Goal: Transaction & Acquisition: Purchase product/service

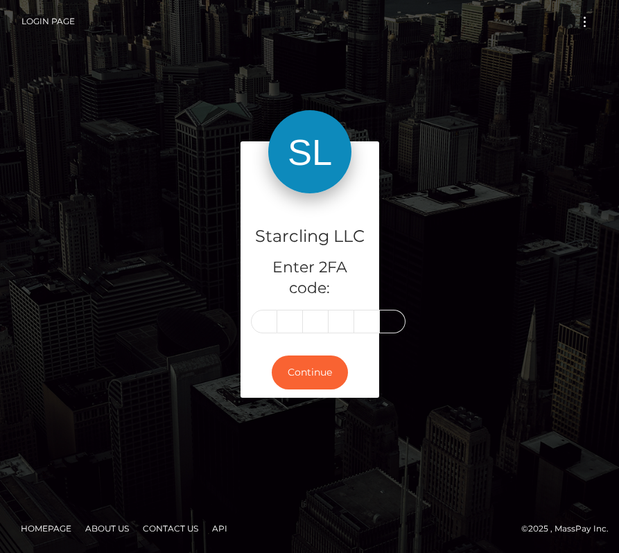
type input "9"
type input "2"
type input "1"
type input "4"
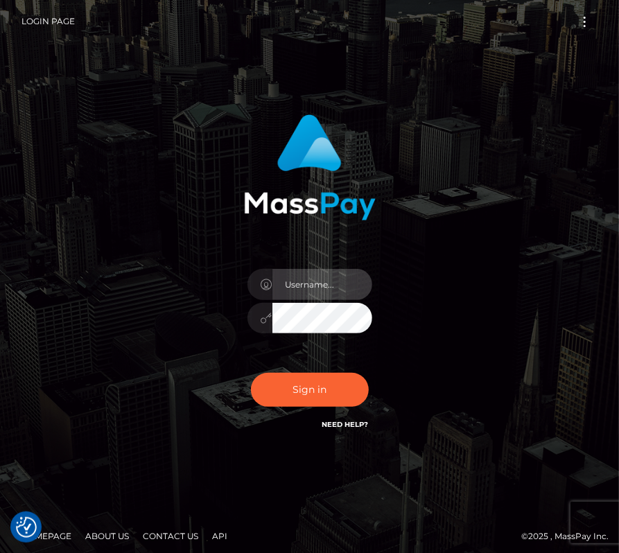
click at [312, 289] on input "text" at bounding box center [322, 284] width 100 height 31
type input "kateo"
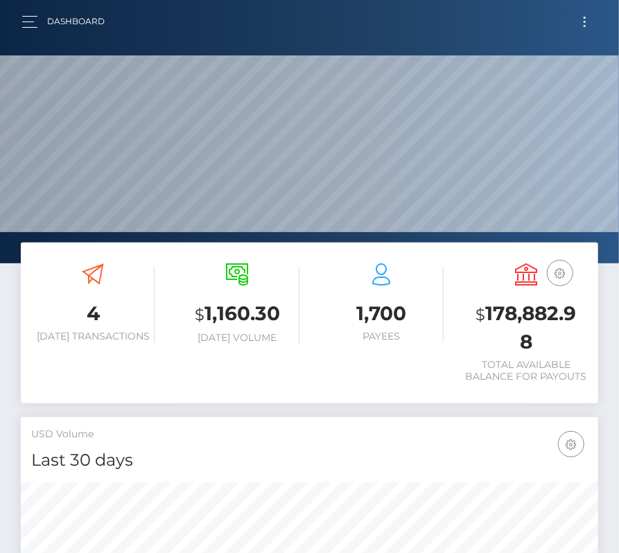
scroll to position [245, 278]
click at [583, 21] on span "Toggle navigation" at bounding box center [584, 22] width 2 height 2
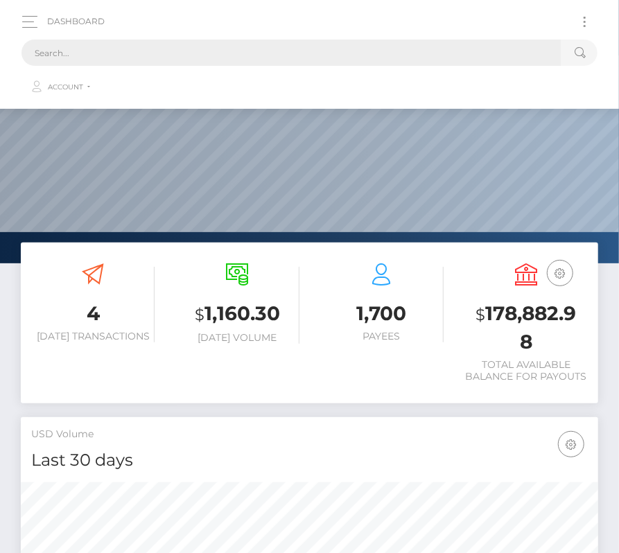
click at [154, 57] on input "text" at bounding box center [291, 52] width 540 height 26
paste input "1520189"
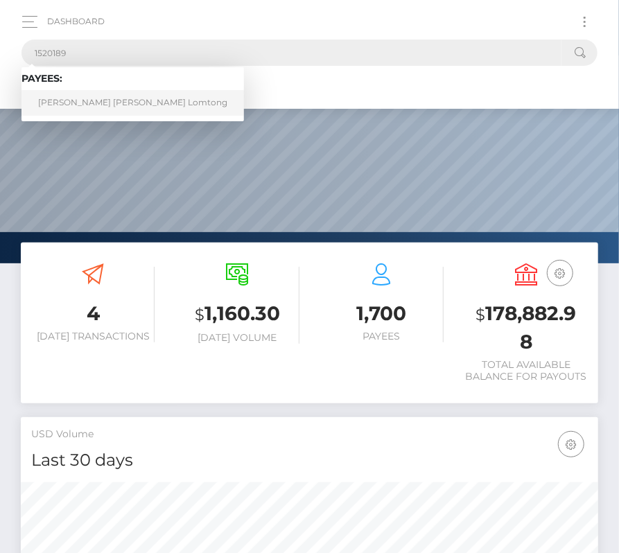
type input "1520189"
click at [101, 102] on link "Steven Kent Guelde Lomtong" at bounding box center [132, 103] width 222 height 26
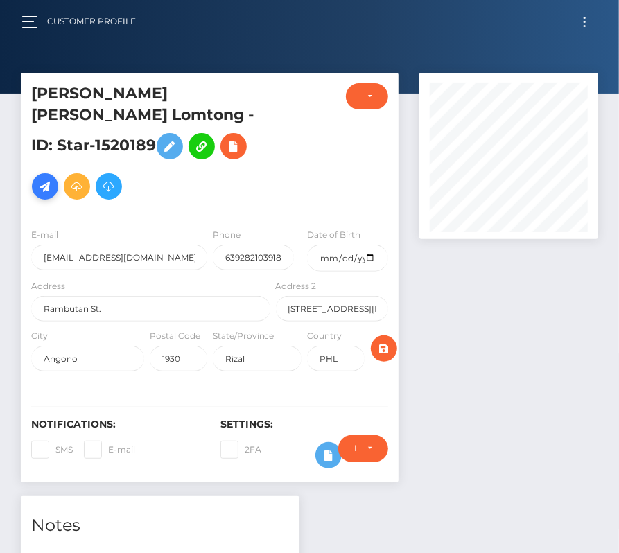
click at [53, 178] on icon at bounding box center [45, 186] width 17 height 17
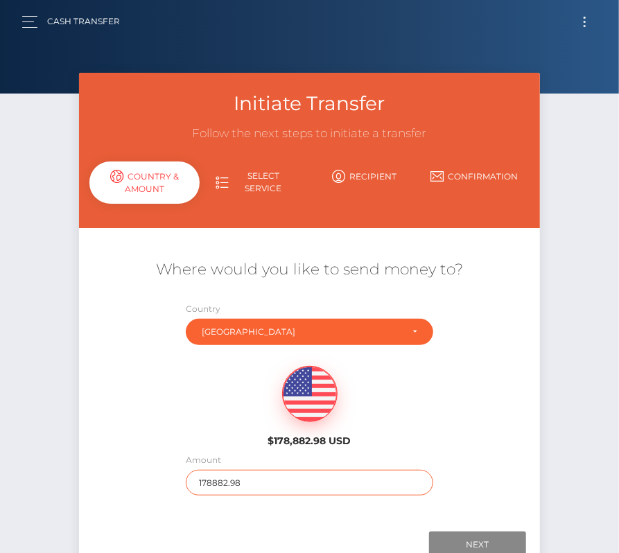
click at [250, 478] on input "178882.98" at bounding box center [309, 483] width 247 height 26
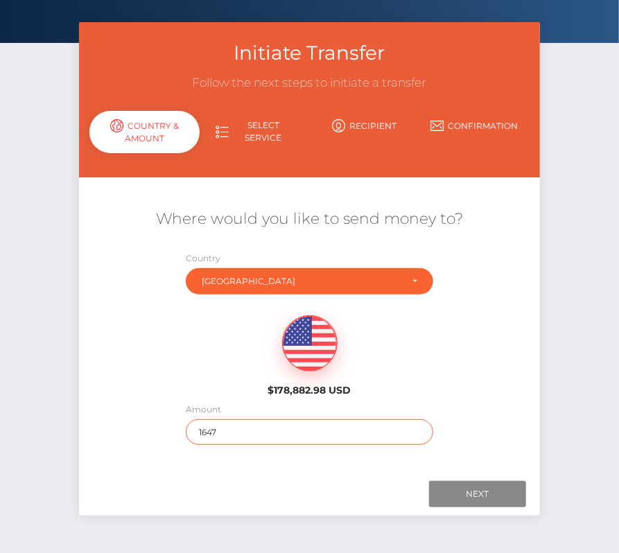
scroll to position [94, 0]
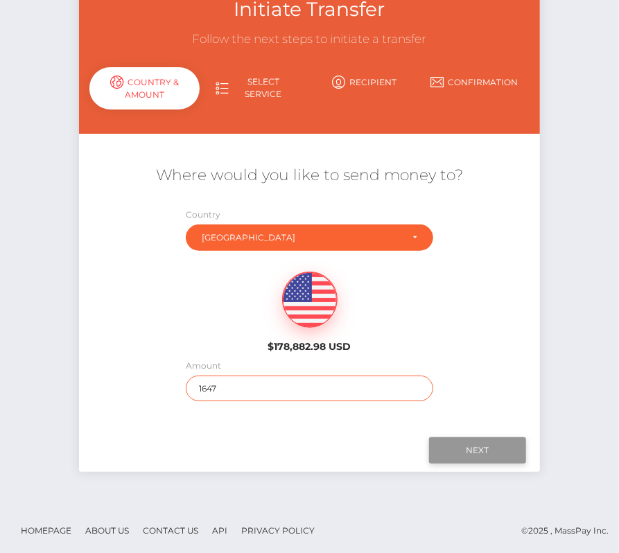
type input "1647"
click at [499, 443] on input "Next" at bounding box center [477, 450] width 97 height 26
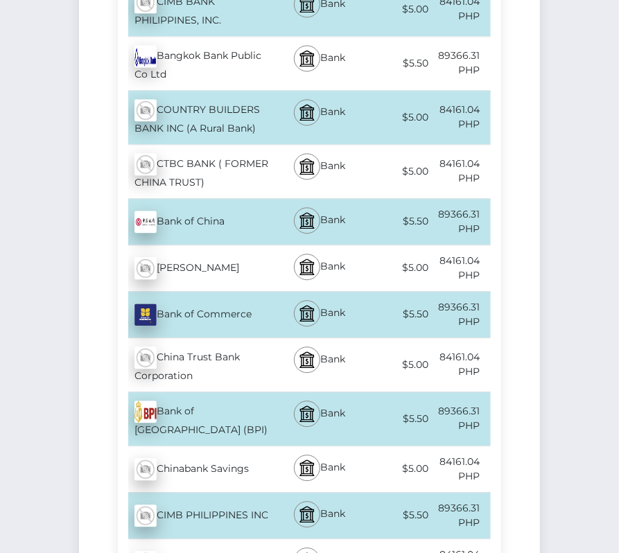
scroll to position [1067, 0]
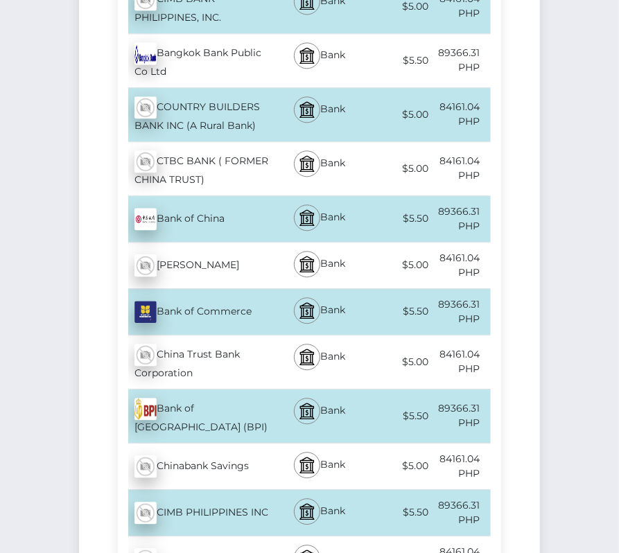
click at [220, 400] on div "Bank of Philippine Island (BPI) - PHP" at bounding box center [195, 415] width 155 height 53
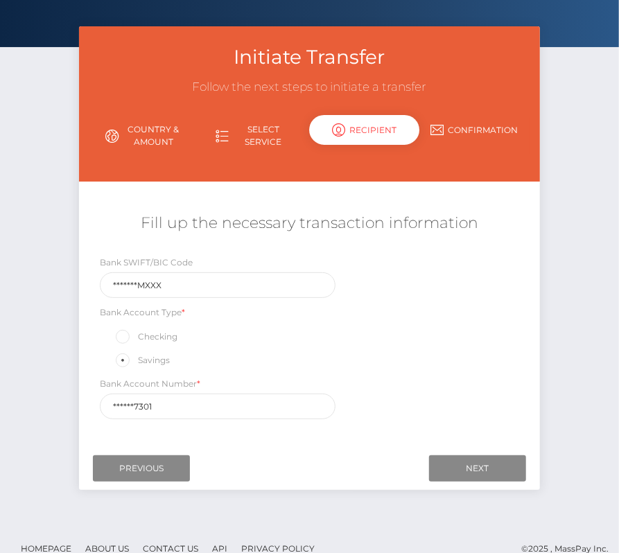
scroll to position [64, 0]
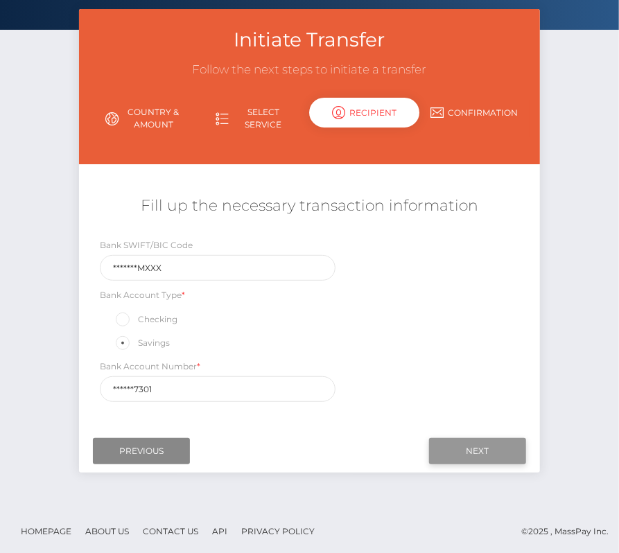
click at [461, 446] on input "Next" at bounding box center [477, 451] width 97 height 26
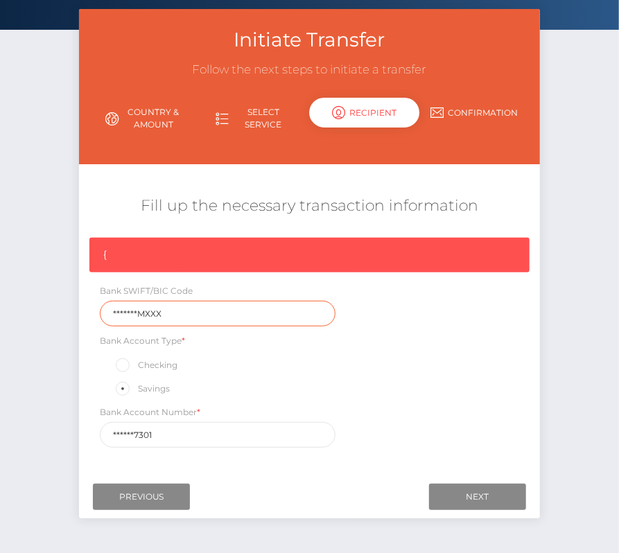
drag, startPoint x: 177, startPoint y: 310, endPoint x: 62, endPoint y: 311, distance: 114.3
click at [62, 311] on div "Initiate Transfer Follow the next steps to initiate a transfer Country & Amount…" at bounding box center [309, 281] width 619 height 544
paste input "BOPIPHM"
type input "BOPIPHMMXXX"
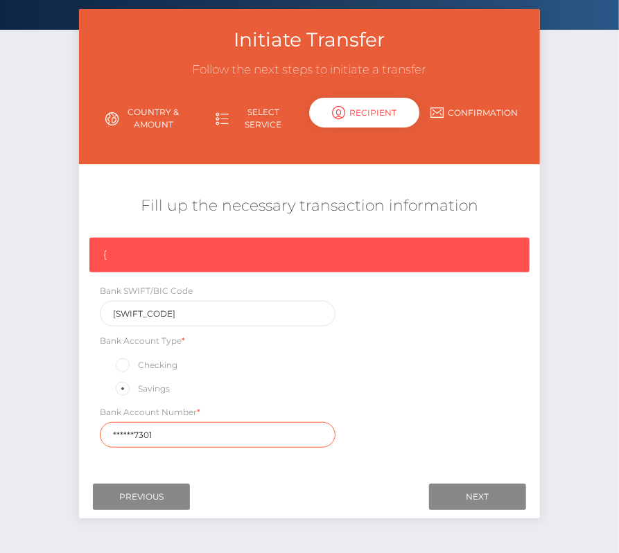
drag, startPoint x: 168, startPoint y: 433, endPoint x: 48, endPoint y: 433, distance: 119.8
click at [51, 433] on div "Initiate Transfer Follow the next steps to initiate a transfer Country & Amount…" at bounding box center [309, 281] width 619 height 544
paste input "986916"
type input "9869167301"
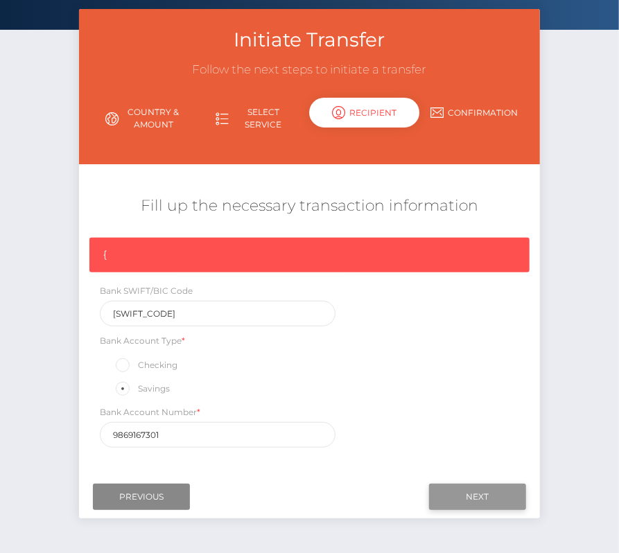
click at [461, 492] on input "Next" at bounding box center [477, 497] width 97 height 26
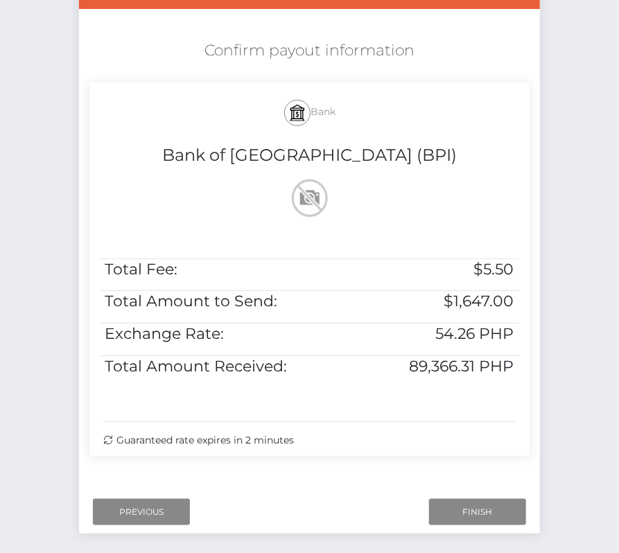
scroll to position [237, 0]
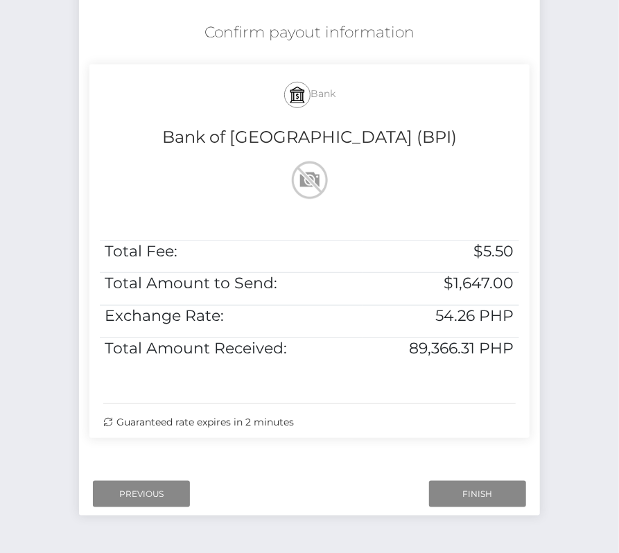
drag, startPoint x: 197, startPoint y: 28, endPoint x: 418, endPoint y: 424, distance: 453.7
click at [418, 424] on div "Confirm payout information Bank Bank of Philippine Island (BPI) Total Fee: $5.5…" at bounding box center [309, 233] width 460 height 436
copy div "Confirm payout information Bank Bank of Philippine Island (BPI) Total Fee: $5.5…"
click at [467, 493] on input "Finish" at bounding box center [477, 494] width 97 height 26
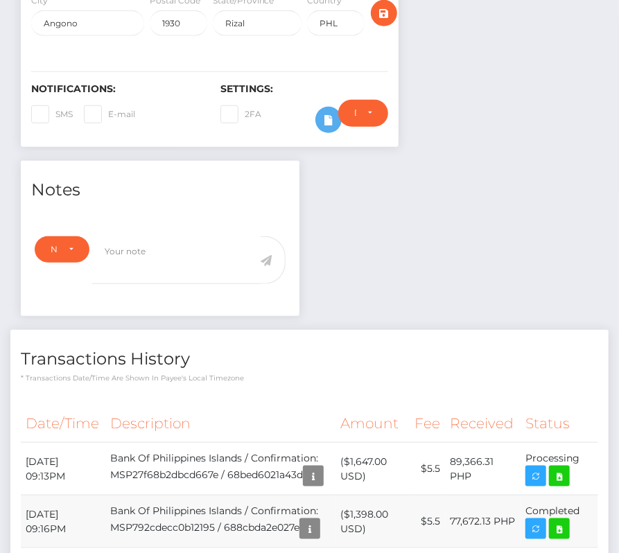
scroll to position [366, 0]
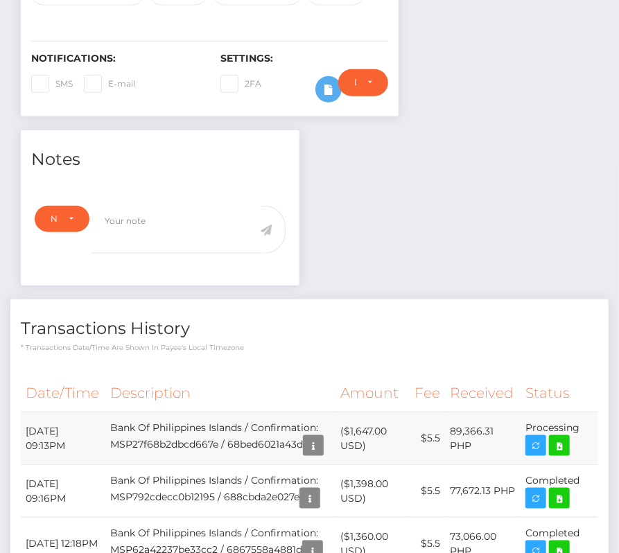
drag, startPoint x: 23, startPoint y: 392, endPoint x: 574, endPoint y: 401, distance: 550.8
click at [574, 412] on tr "September 8, 2025 09:13PM Bank Of Philippines Islands / Confirmation: MSP27f68b…" at bounding box center [309, 438] width 577 height 53
copy tbody "September 8, 2025 09:13PM Bank Of Philippines Islands / Confirmation: MSP27f68b…"
click at [565, 437] on icon at bounding box center [559, 445] width 17 height 17
click at [0, 0] on div "Steven Kent Guelde Lomtong - ID: Star-1520189 CLOSED ACTIVE" at bounding box center [309, 417] width 619 height 1421
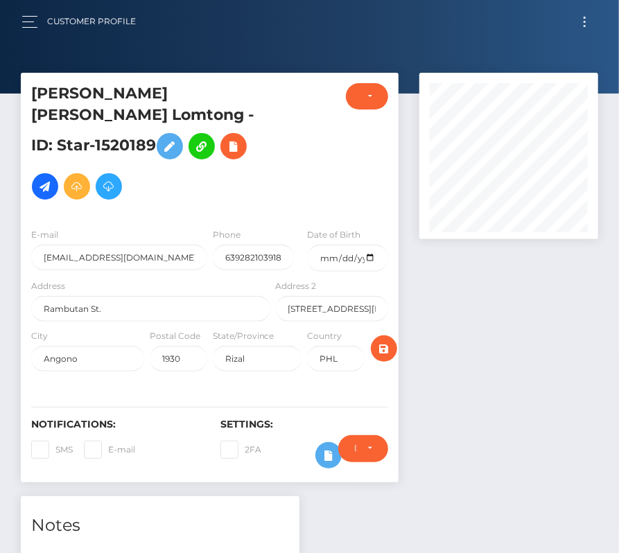
click at [583, 26] on button "Toggle navigation" at bounding box center [584, 21] width 26 height 19
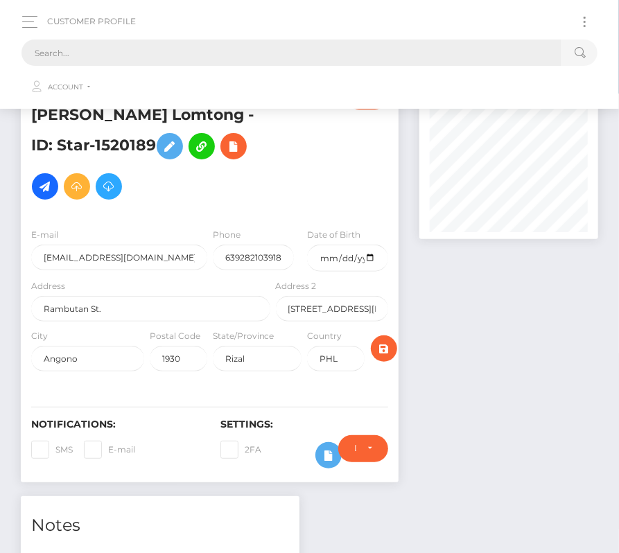
click at [245, 53] on input "text" at bounding box center [291, 52] width 540 height 26
paste input "1645577"
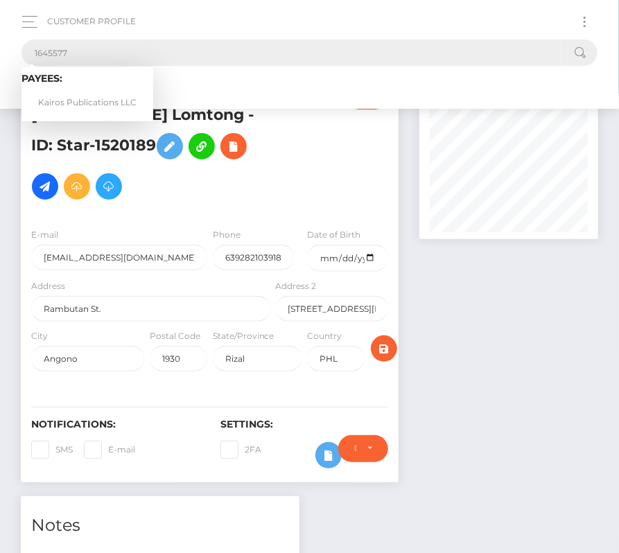
type input "1645577"
click at [93, 96] on link "Kairos Publications LLC" at bounding box center [87, 103] width 132 height 26
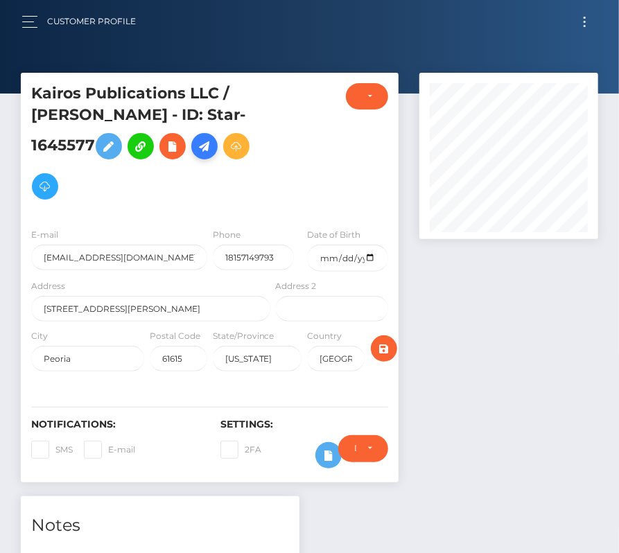
click at [211, 143] on icon at bounding box center [204, 146] width 17 height 17
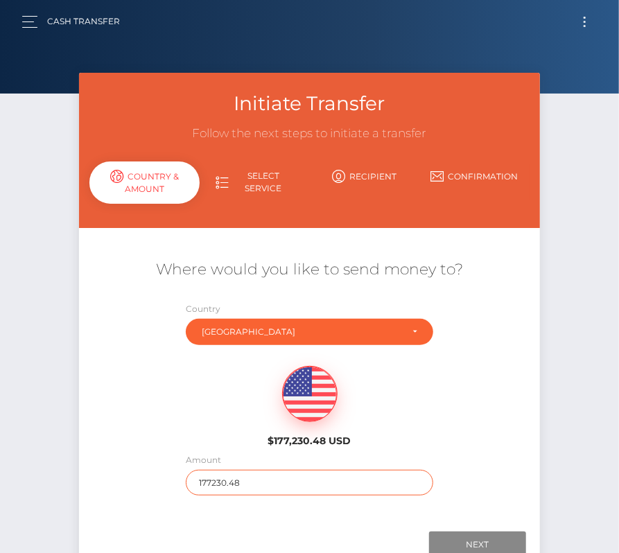
click at [229, 475] on input "177230.48" at bounding box center [309, 483] width 247 height 26
type input "59"
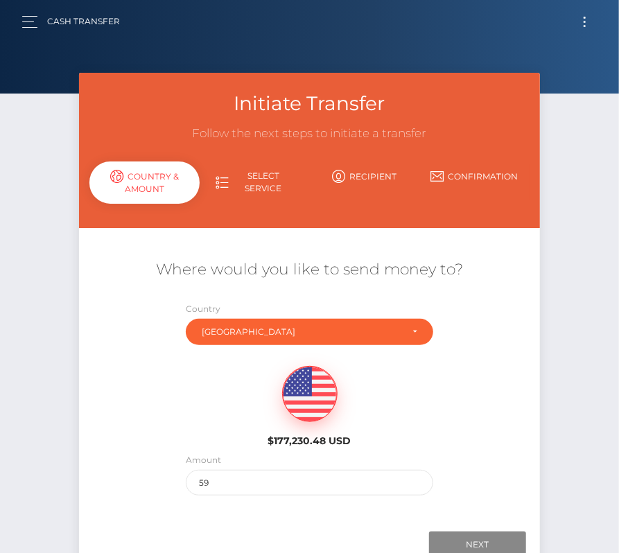
click at [195, 408] on div "$177,230.48 USD" at bounding box center [309, 402] width 460 height 100
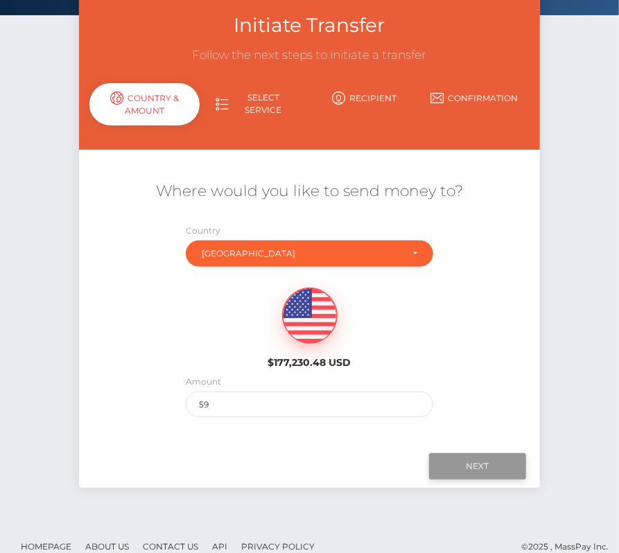
click at [454, 463] on input "Next" at bounding box center [477, 466] width 97 height 26
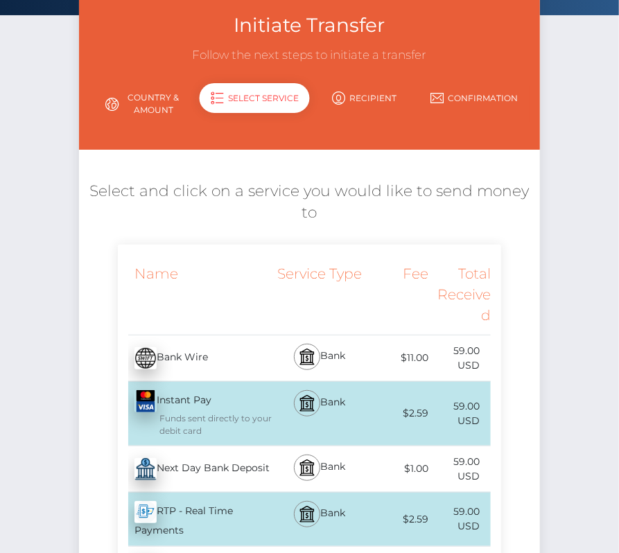
click at [220, 456] on div "Next Day Bank Deposit - USD" at bounding box center [195, 469] width 155 height 39
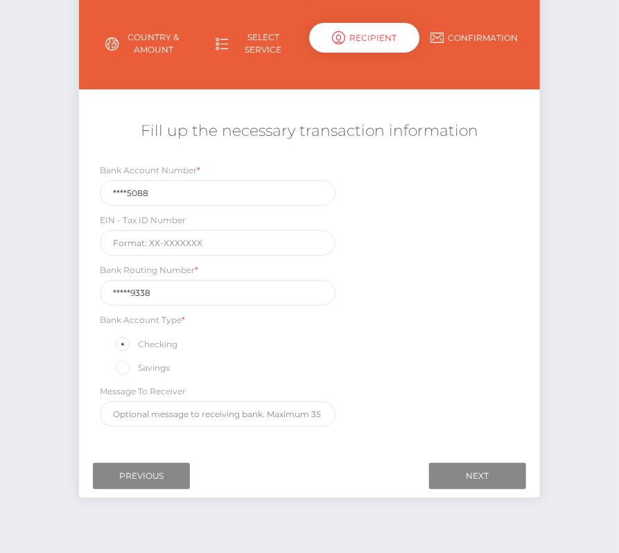
scroll to position [146, 0]
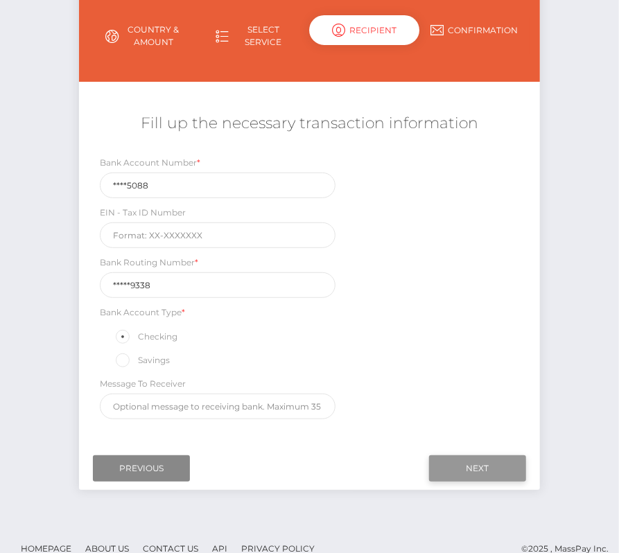
click at [493, 462] on input "Next" at bounding box center [477, 468] width 97 height 26
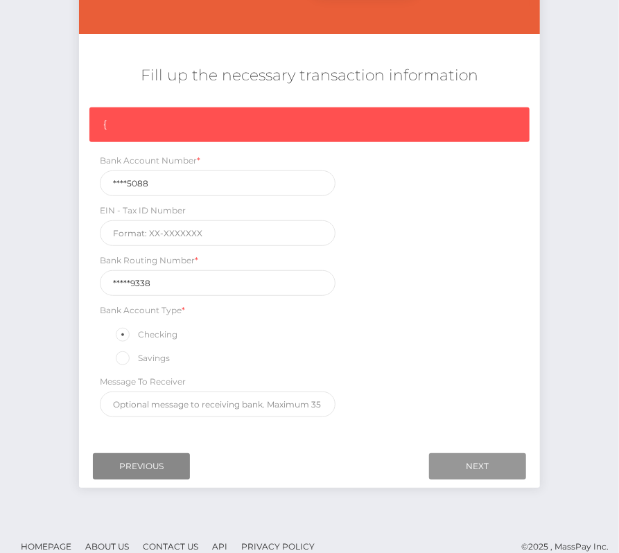
scroll to position [206, 0]
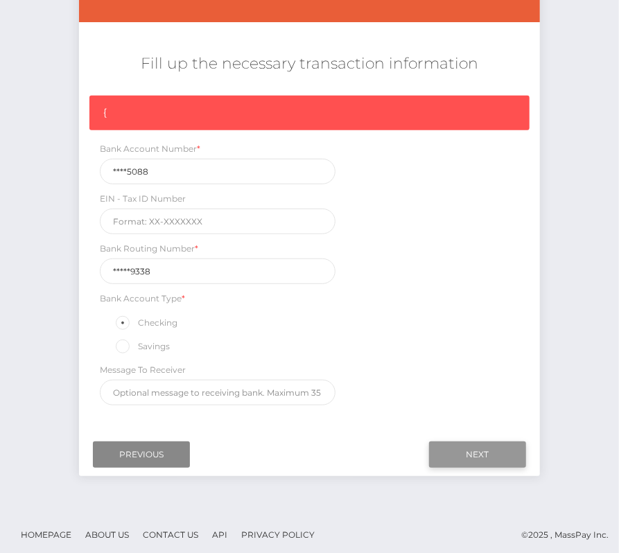
click at [477, 447] on input "Next" at bounding box center [477, 454] width 97 height 26
drag, startPoint x: 163, startPoint y: 269, endPoint x: 69, endPoint y: 269, distance: 93.5
click at [69, 269] on div "Initiate Transfer Follow the next steps to initiate a transfer Country & Amount…" at bounding box center [309, 178] width 481 height 623
paste input "07110"
type input "071109338"
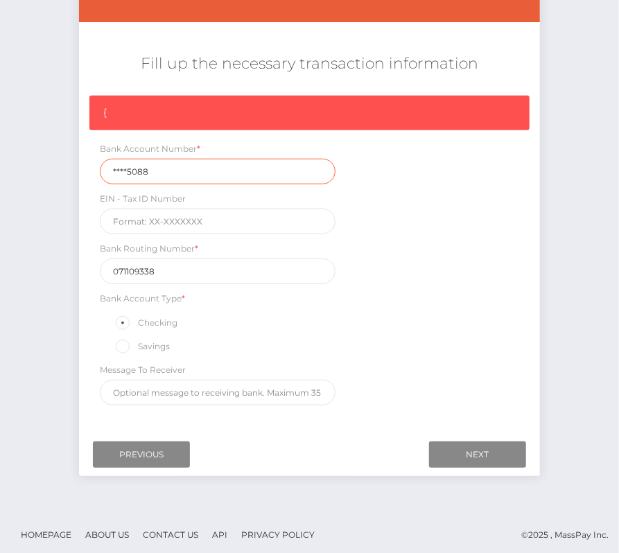
drag, startPoint x: 163, startPoint y: 172, endPoint x: 49, endPoint y: 172, distance: 114.3
click at [49, 172] on div "Initiate Transfer Follow the next steps to initiate a transfer Country & Amount…" at bounding box center [309, 189] width 619 height 644
paste input "1262"
type input "12625088"
click at [488, 455] on input "Next" at bounding box center [477, 454] width 97 height 26
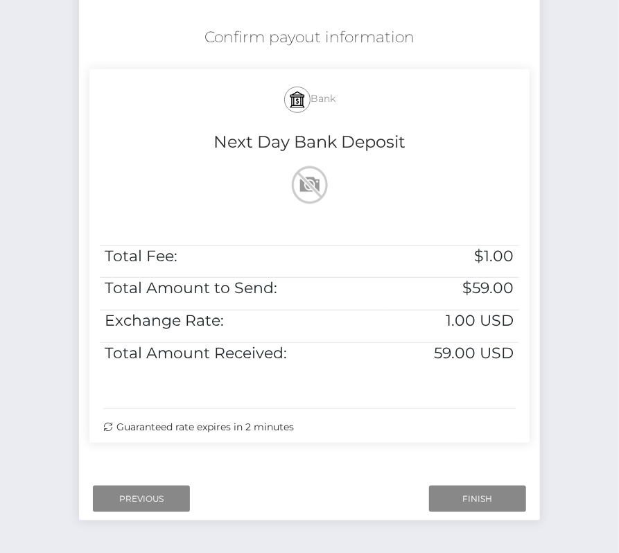
scroll to position [246, 0]
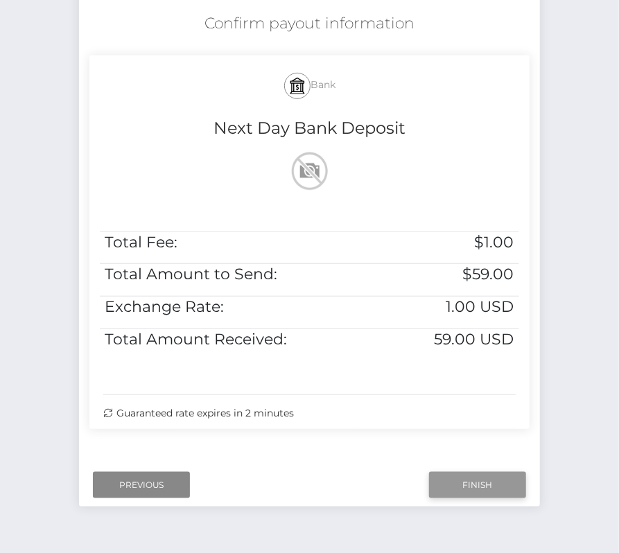
click at [463, 479] on input "Finish" at bounding box center [477, 485] width 97 height 26
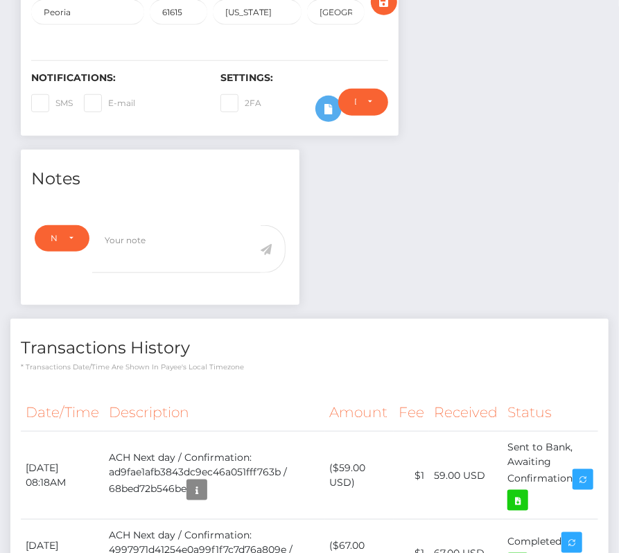
scroll to position [347, 0]
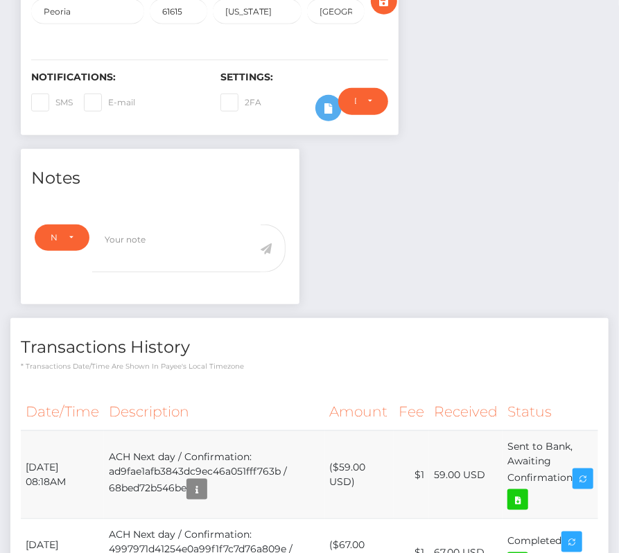
drag, startPoint x: 578, startPoint y: 472, endPoint x: 26, endPoint y: 465, distance: 552.1
click at [26, 463] on tr "September 8, 2025 08:18AM ACH Next day / Confirmation: ad9fae1afb3843dc9ec46a05…" at bounding box center [309, 475] width 577 height 88
copy tr "September 8, 2025 08:18AM ACH Next day / Confirmation: ad9fae1afb3843dc9ec46a05…"
click at [526, 491] on icon at bounding box center [517, 499] width 17 height 17
click at [0, 0] on div "Kairos Publications LLC / Brian Niemeier - ID: Star-1645577" at bounding box center [309, 210] width 619 height 968
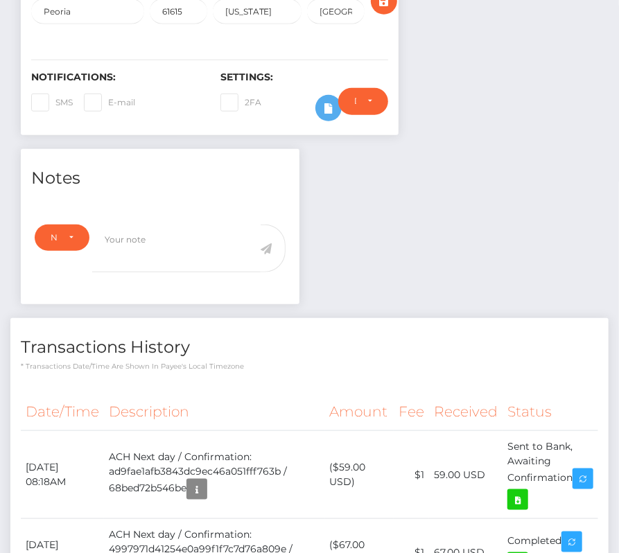
click at [375, 298] on div "Notes Note Type Compliance Clear Compliance General Note Type" at bounding box center [309, 386] width 598 height 475
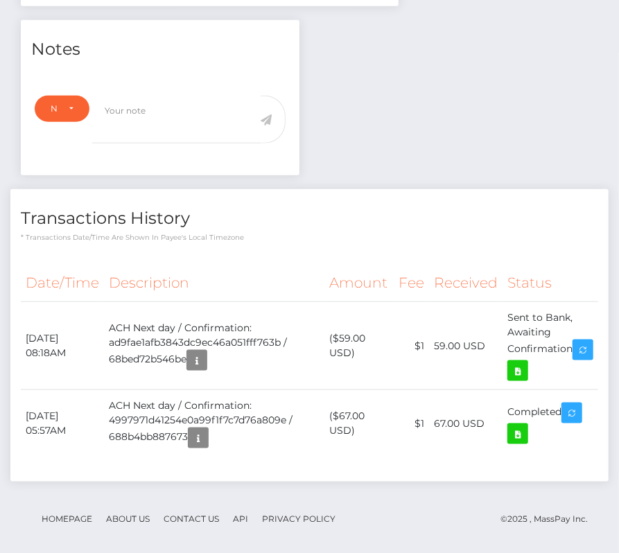
scroll to position [0, 0]
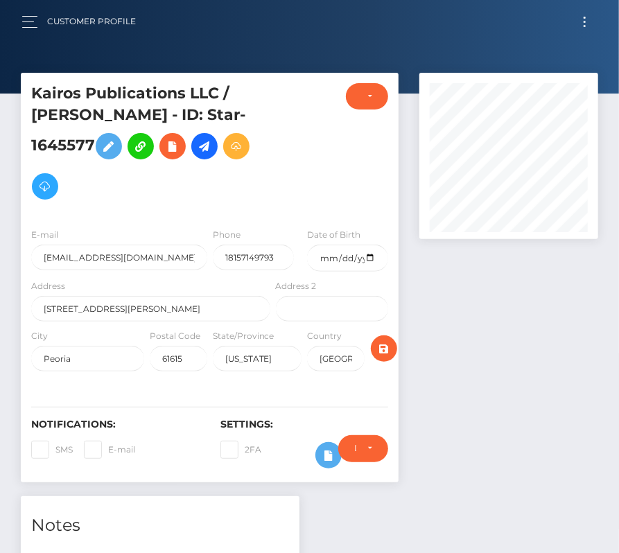
click at [576, 29] on button "Toggle navigation" at bounding box center [584, 21] width 26 height 19
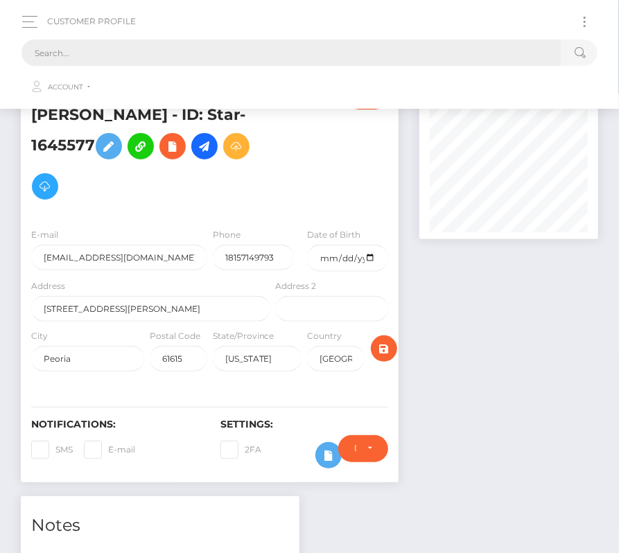
click at [326, 55] on input "text" at bounding box center [291, 52] width 540 height 26
paste input "1826429"
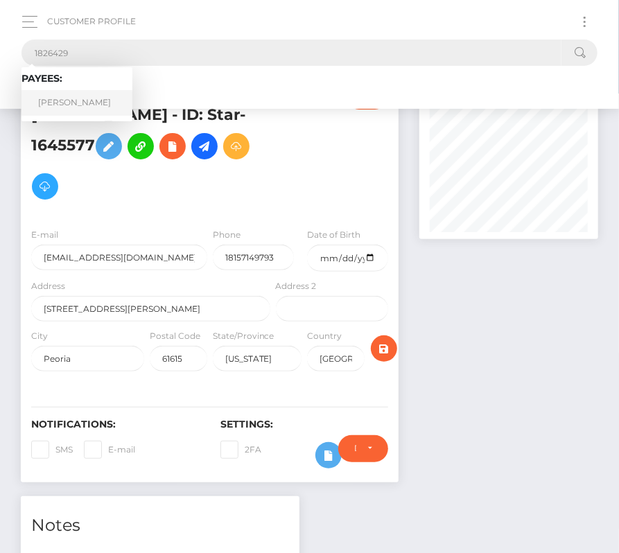
type input "1826429"
click at [75, 106] on link "Kyle Smith" at bounding box center [76, 103] width 111 height 26
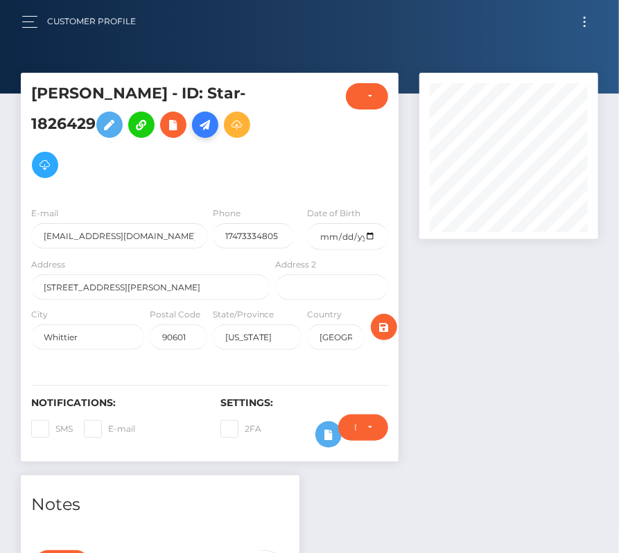
click at [197, 118] on icon at bounding box center [205, 124] width 17 height 17
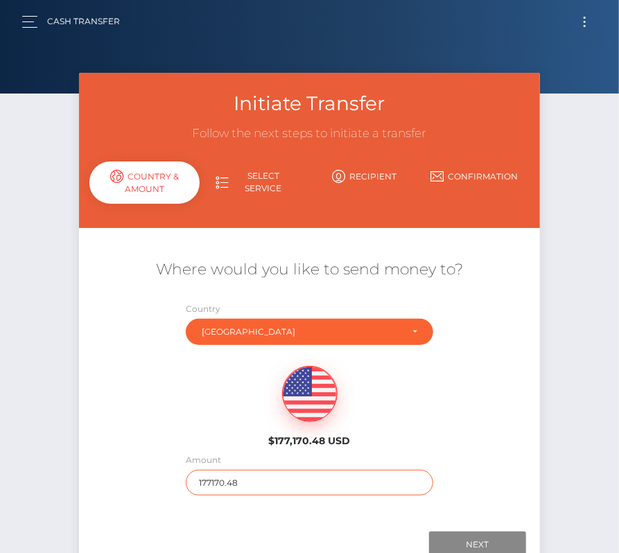
click at [222, 482] on input "177170.48" at bounding box center [309, 483] width 247 height 26
type input "256"
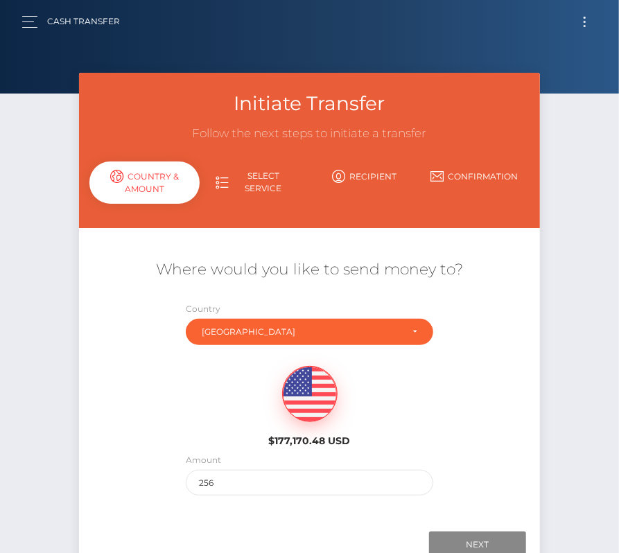
click at [469, 456] on div "Where would you like to send money to? Country Abkhazia [GEOGRAPHIC_DATA] [GEOG…" at bounding box center [309, 377] width 460 height 250
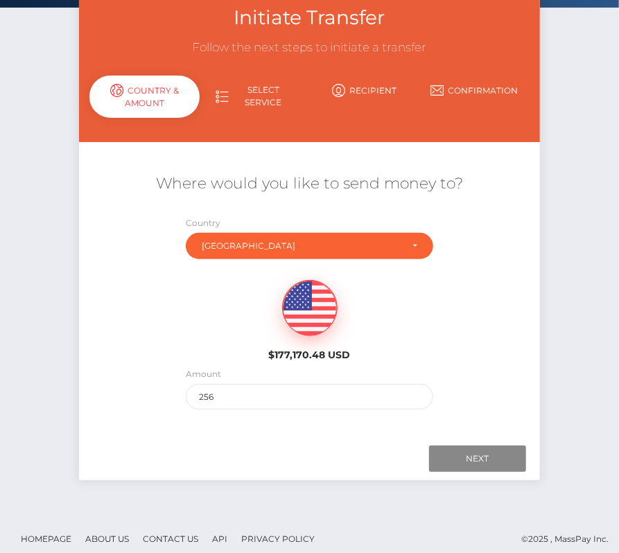
scroll to position [91, 0]
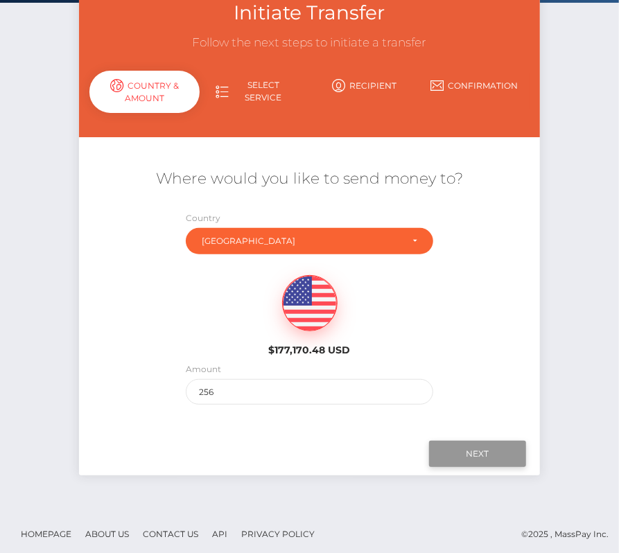
click at [468, 452] on input "Next" at bounding box center [477, 454] width 97 height 26
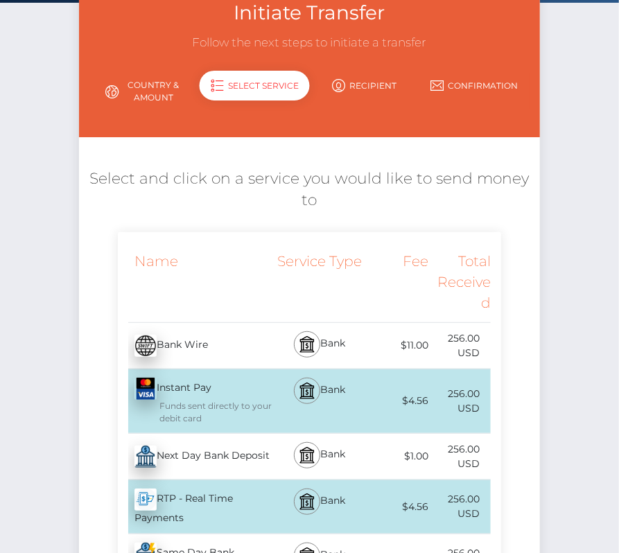
click at [210, 456] on div "Next Day Bank Deposit - USD" at bounding box center [195, 456] width 155 height 39
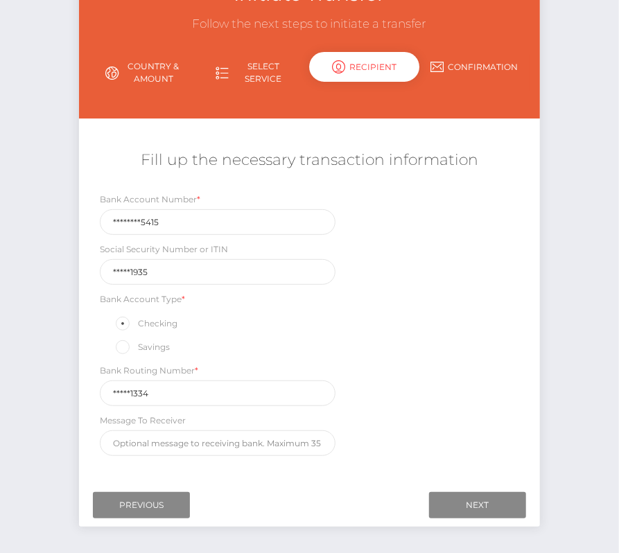
scroll to position [133, 0]
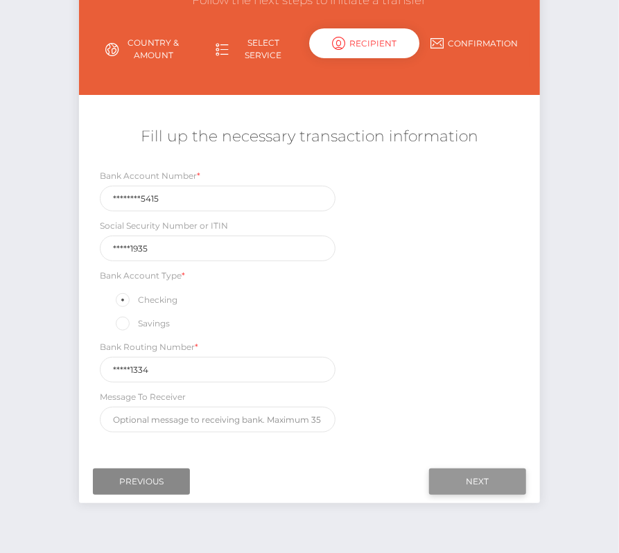
click at [493, 480] on input "Next" at bounding box center [477, 481] width 97 height 26
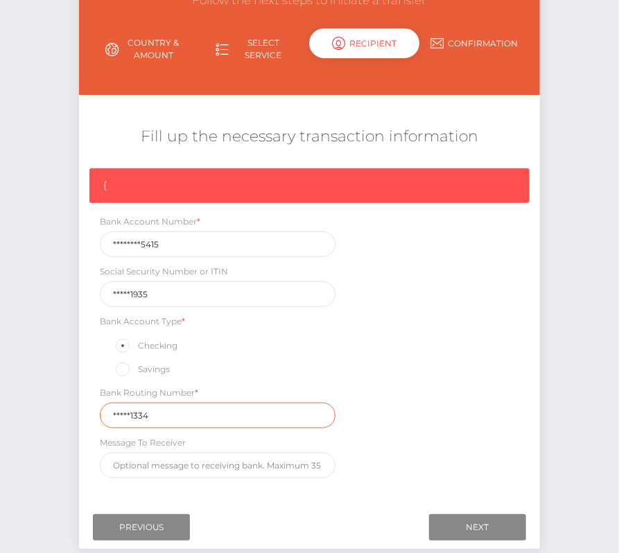
drag, startPoint x: 175, startPoint y: 414, endPoint x: 70, endPoint y: 414, distance: 104.6
click at [70, 414] on div "Initiate Transfer Follow the next steps to initiate a transfer Country & Amount…" at bounding box center [309, 251] width 481 height 623
paste input "03110"
type input "031101334"
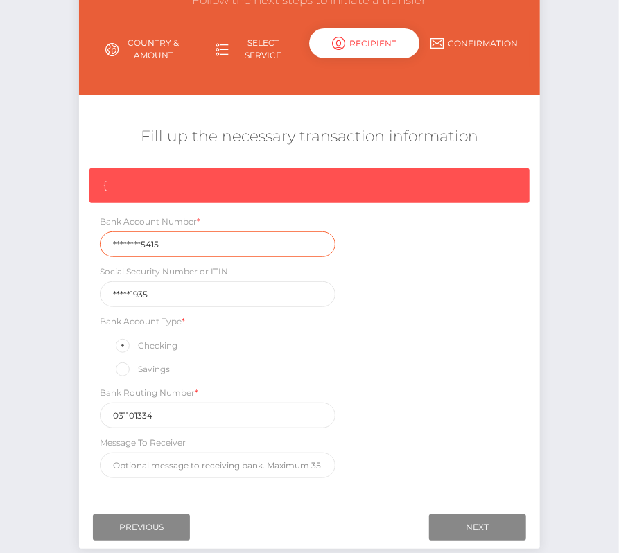
drag, startPoint x: 169, startPoint y: 240, endPoint x: 10, endPoint y: 240, distance: 159.3
click at [10, 240] on div "Initiate Transfer Follow the next steps to initiate a transfer Country & Amount…" at bounding box center [309, 262] width 619 height 644
paste input "41103600"
type input "411036005415"
click at [399, 375] on div "{ Bank Account Number * 411036005415 Social Security Number or ITIN *****1935 B…" at bounding box center [309, 326] width 460 height 317
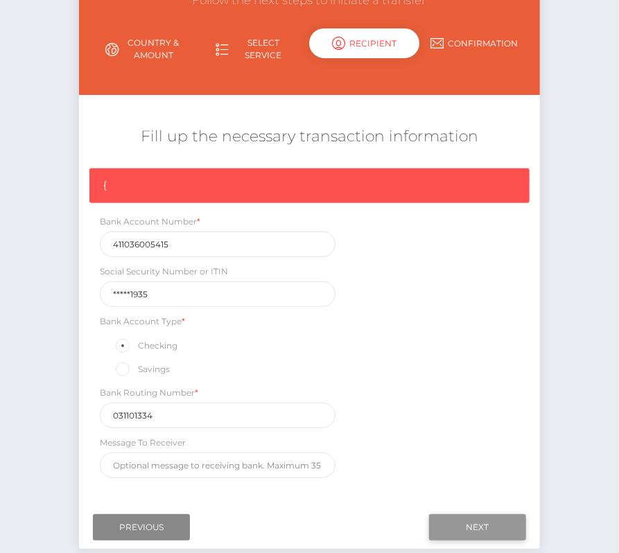
click at [459, 519] on input "Next" at bounding box center [477, 527] width 97 height 26
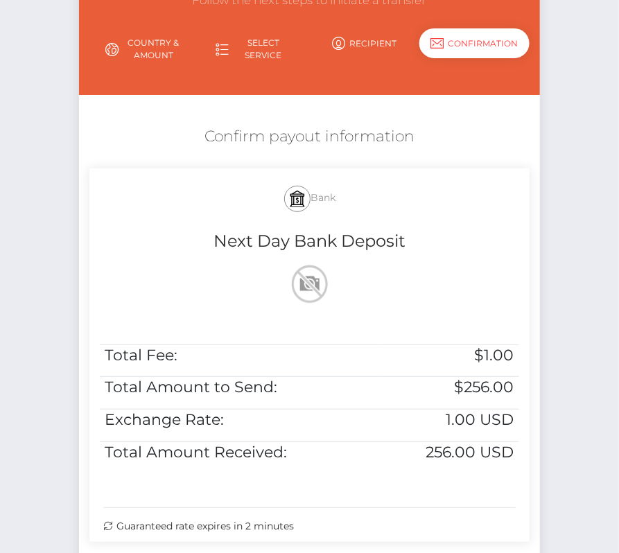
scroll to position [224, 0]
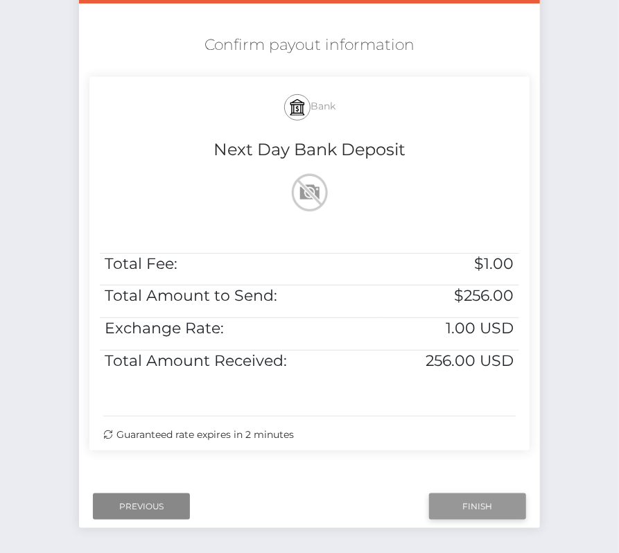
click at [486, 506] on input "Finish" at bounding box center [477, 506] width 97 height 26
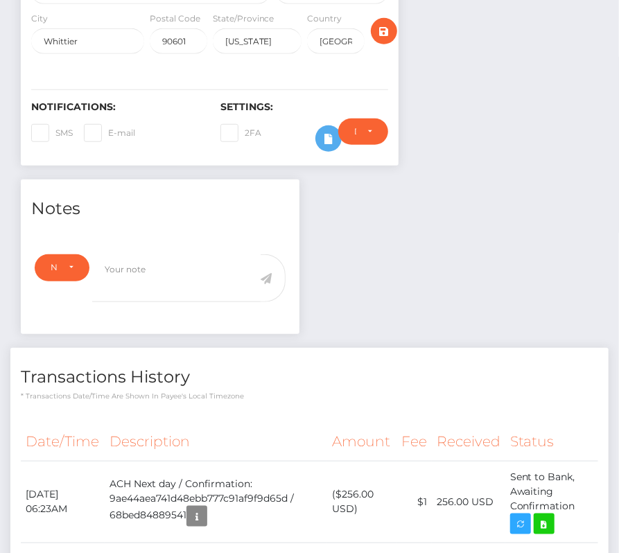
scroll to position [334, 0]
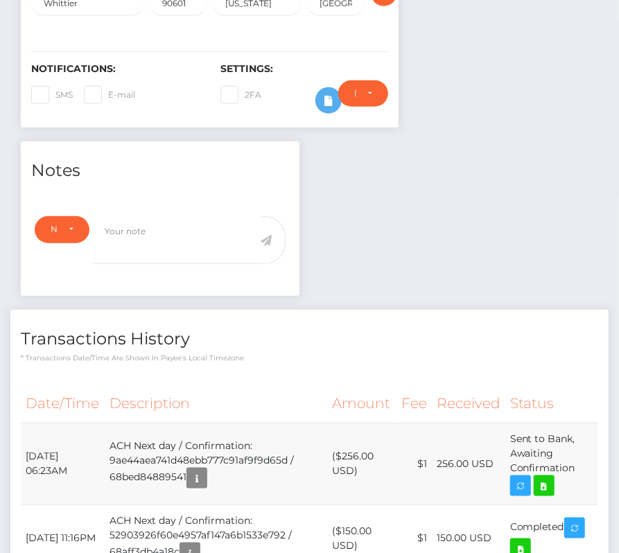
drag, startPoint x: 24, startPoint y: 410, endPoint x: 575, endPoint y: 419, distance: 550.8
click at [577, 423] on tr "[DATE] 06:23AM ACH Next day / Confirmation: 9ae44aea741d48ebb777c91af9f9d65d / …" at bounding box center [309, 464] width 577 height 82
copy tr "[DATE] 06:23AM ACH Next day / Confirmation: 9ae44aea741d48ebb777c91af9f9d65d / …"
click at [545, 477] on icon at bounding box center [543, 485] width 17 height 17
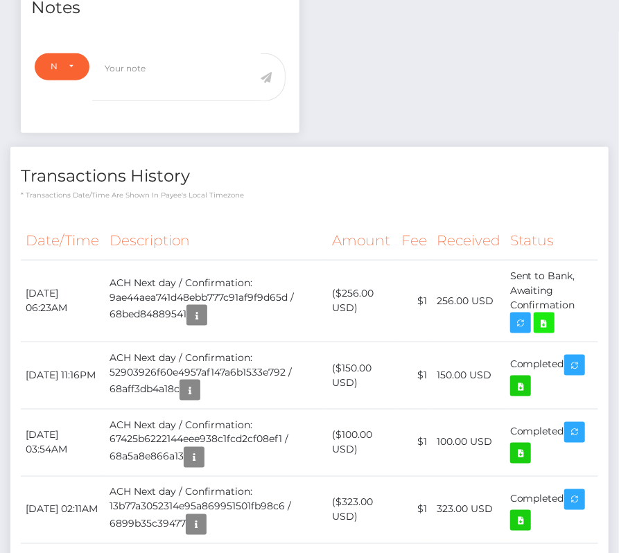
scroll to position [0, 0]
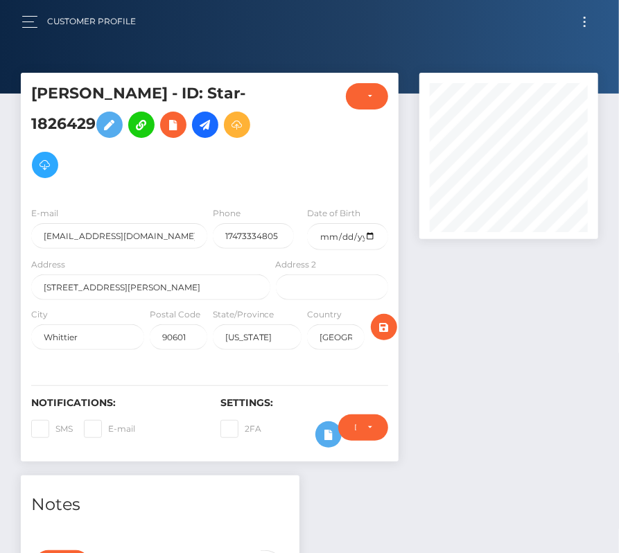
click at [583, 17] on span "Toggle navigation" at bounding box center [584, 18] width 2 height 2
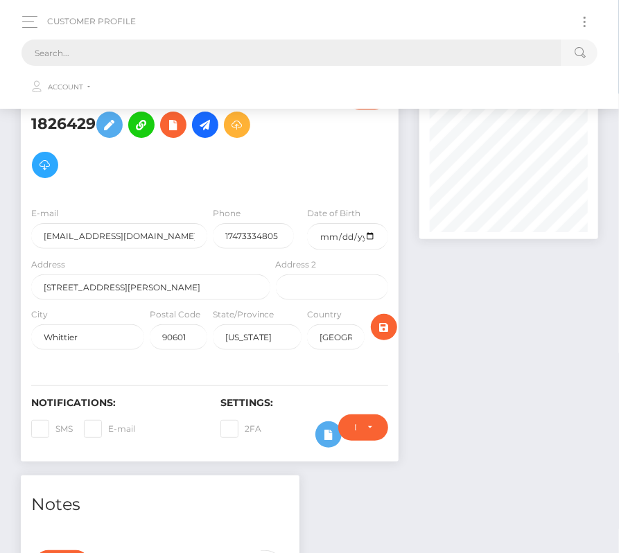
click at [353, 45] on input "text" at bounding box center [291, 52] width 540 height 26
paste input "143122"
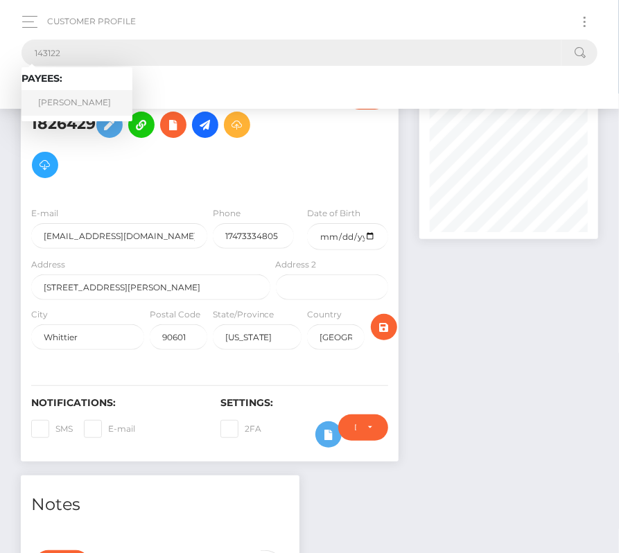
type input "143122"
click at [80, 102] on link "Anthony Patch" at bounding box center [76, 103] width 111 height 26
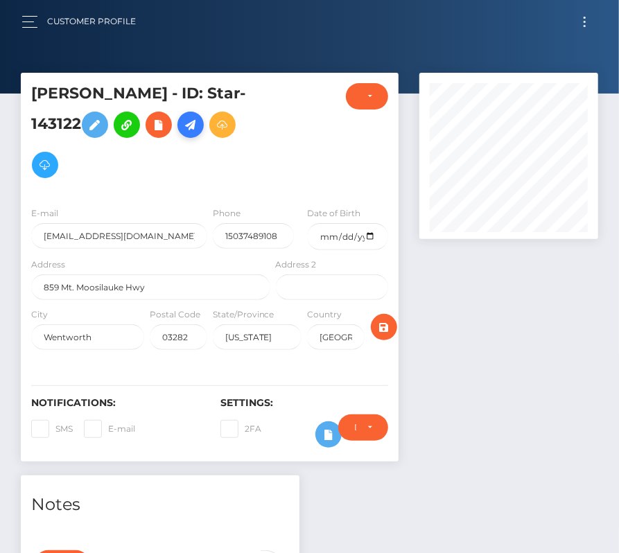
click at [193, 125] on icon at bounding box center [190, 124] width 17 height 17
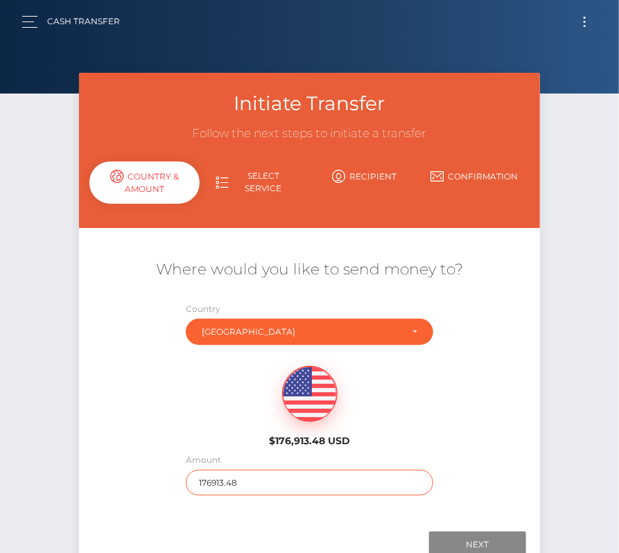
click at [237, 485] on input "176913.48" at bounding box center [309, 483] width 247 height 26
type input "1022"
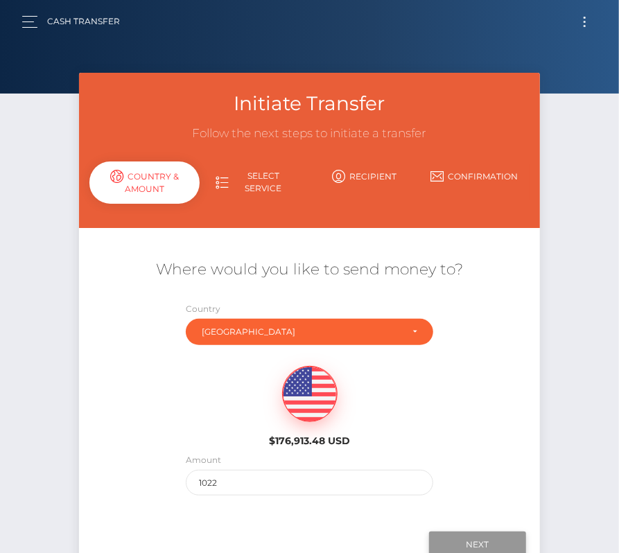
click at [488, 531] on input "Next" at bounding box center [477, 544] width 97 height 26
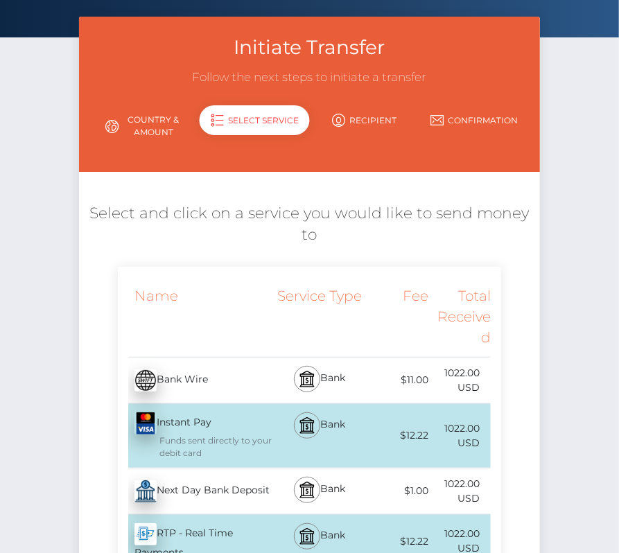
scroll to position [60, 0]
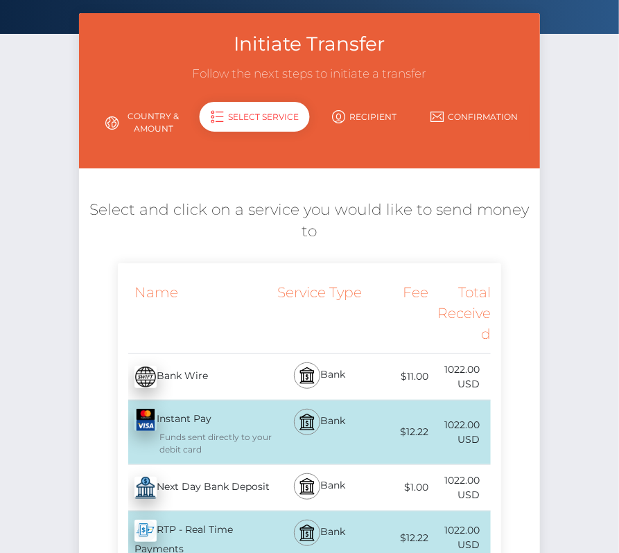
click at [208, 486] on div "Next Day Bank Deposit - USD" at bounding box center [195, 487] width 155 height 39
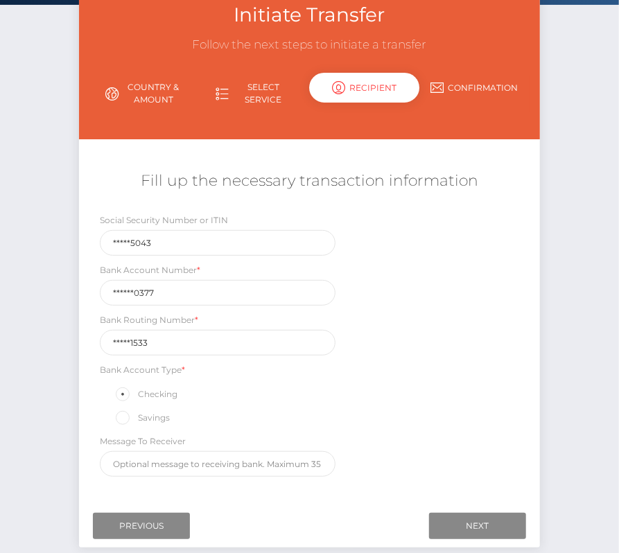
scroll to position [99, 0]
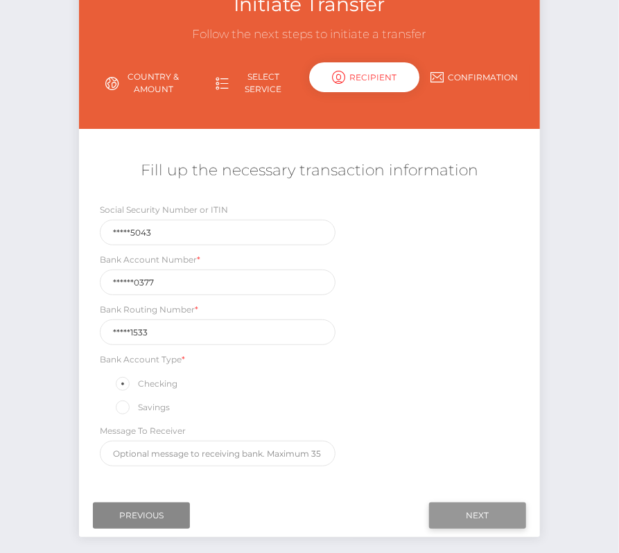
click at [493, 512] on input "Next" at bounding box center [477, 515] width 97 height 26
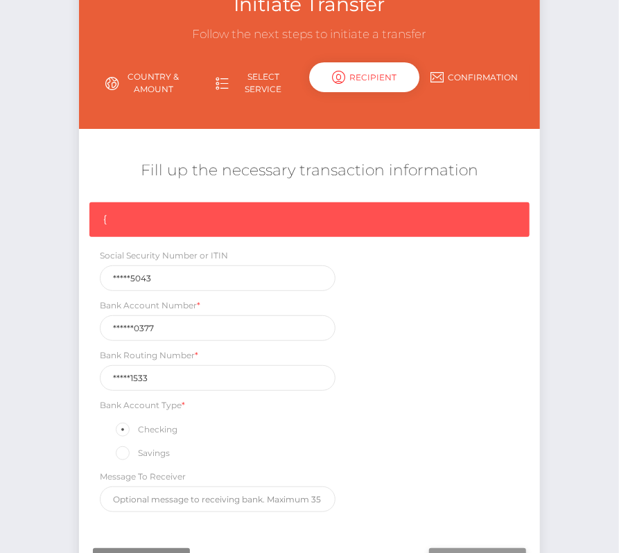
scroll to position [115, 0]
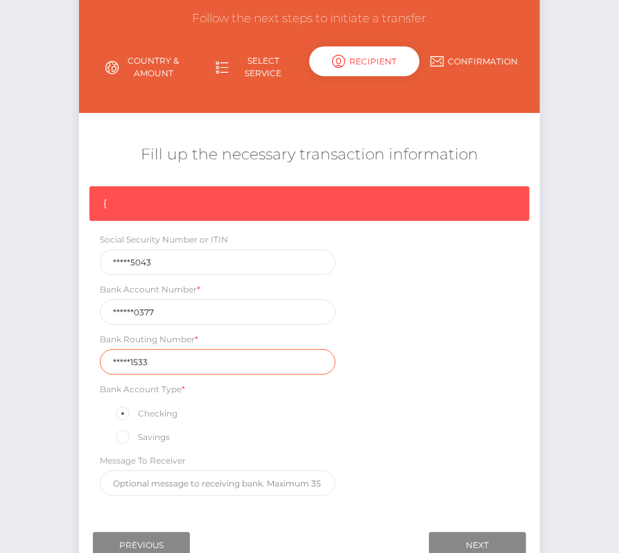
drag, startPoint x: 168, startPoint y: 362, endPoint x: 27, endPoint y: 363, distance: 140.6
click at [27, 362] on div "Initiate Transfer Follow the next steps to initiate a transfer Country & Amount…" at bounding box center [309, 280] width 619 height 644
paste input "01140"
type input "011401533"
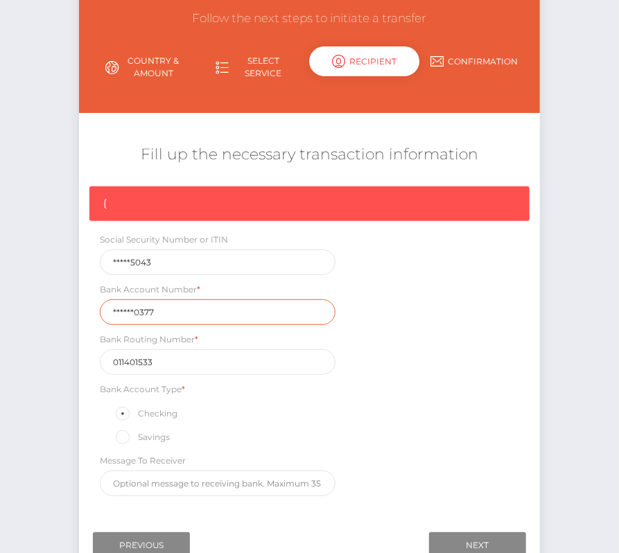
drag, startPoint x: 163, startPoint y: 310, endPoint x: 55, endPoint y: 310, distance: 108.8
click at [55, 310] on div "Initiate Transfer Follow the next steps to initiate a transfer Country & Amount…" at bounding box center [309, 280] width 619 height 644
paste input "331433"
type input "3314330377"
click at [419, 384] on div "{ Social Security Number or ITIN *****5043 Bank Account Number * 3314330377 Ban…" at bounding box center [309, 344] width 460 height 317
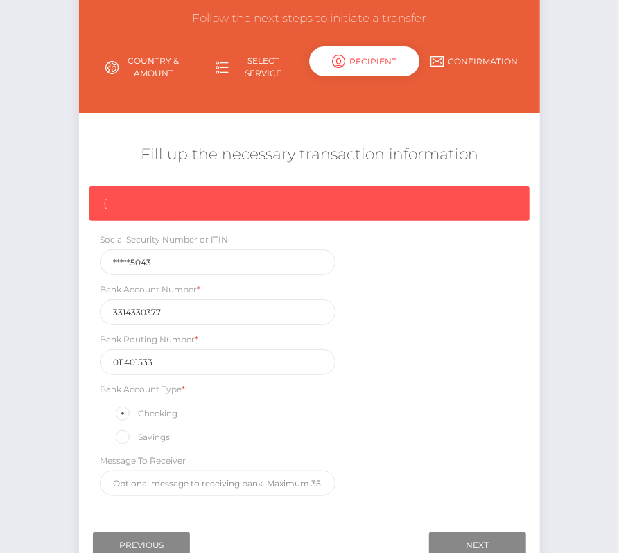
scroll to position [147, 0]
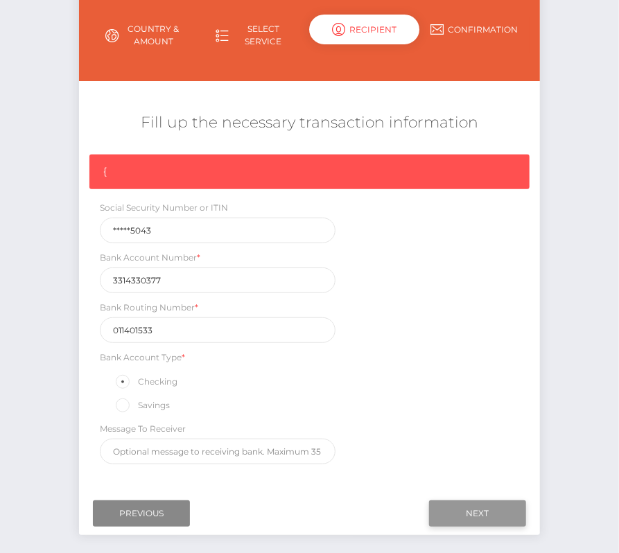
click at [475, 504] on input "Next" at bounding box center [477, 513] width 97 height 26
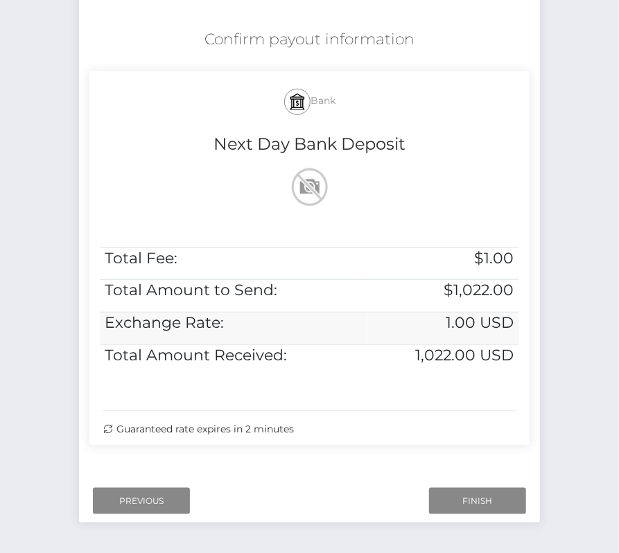
scroll to position [281, 0]
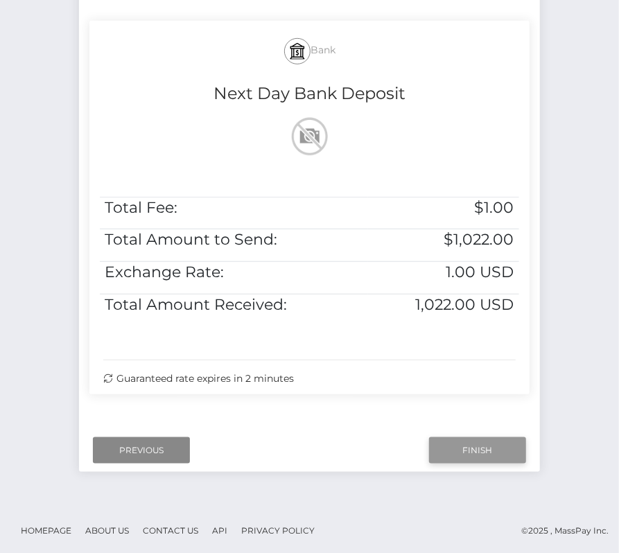
click at [481, 453] on input "Finish" at bounding box center [477, 450] width 97 height 26
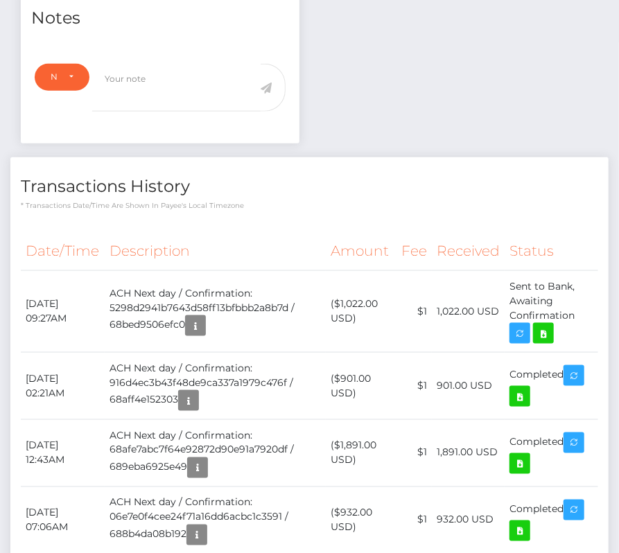
scroll to position [488, 0]
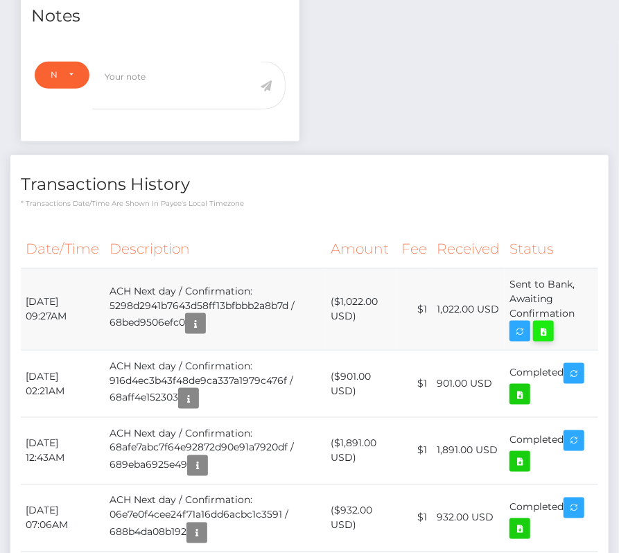
click at [549, 330] on icon at bounding box center [543, 331] width 17 height 17
click at [0, 0] on div "Anthony Patch - ID: Star-143122 CLOSED ACTIVE E-mail City" at bounding box center [309, 188] width 619 height 1209
click at [78, 308] on td "September 8, 2025 09:27AM" at bounding box center [63, 309] width 84 height 82
drag, startPoint x: 26, startPoint y: 295, endPoint x: 577, endPoint y: 317, distance: 551.8
click at [577, 317] on tr "September 8, 2025 09:27AM ACH Next day / Confirmation: 5298d2941b7643d58ff13bfb…" at bounding box center [309, 309] width 577 height 82
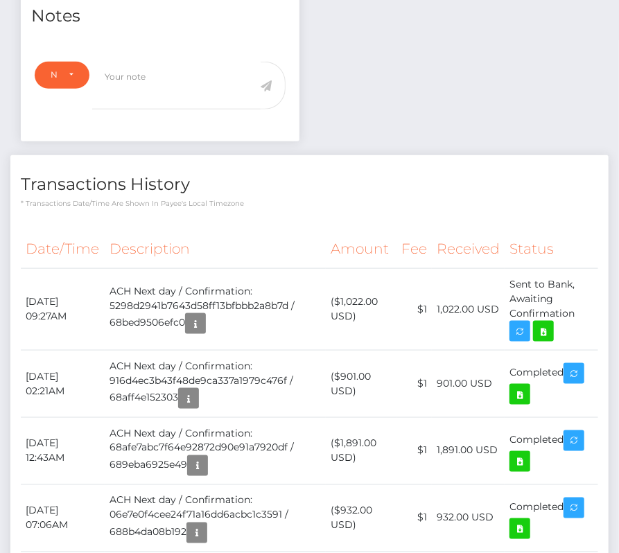
copy tbody "September 8, 2025 09:27AM ACH Next day / Confirmation: 5298d2941b7643d58ff13bfb…"
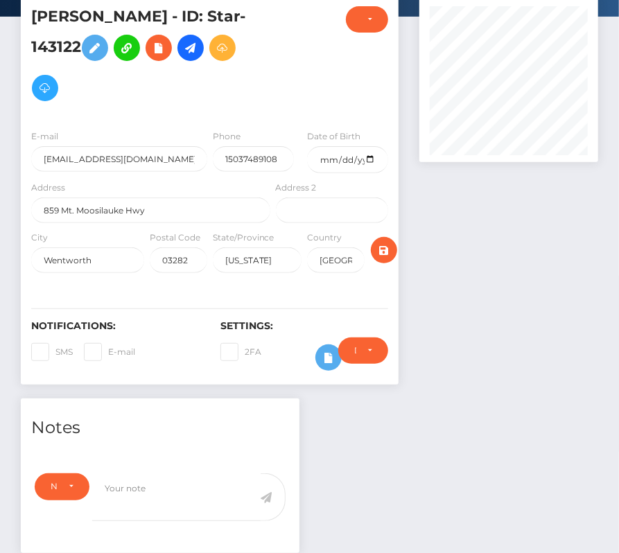
scroll to position [0, 0]
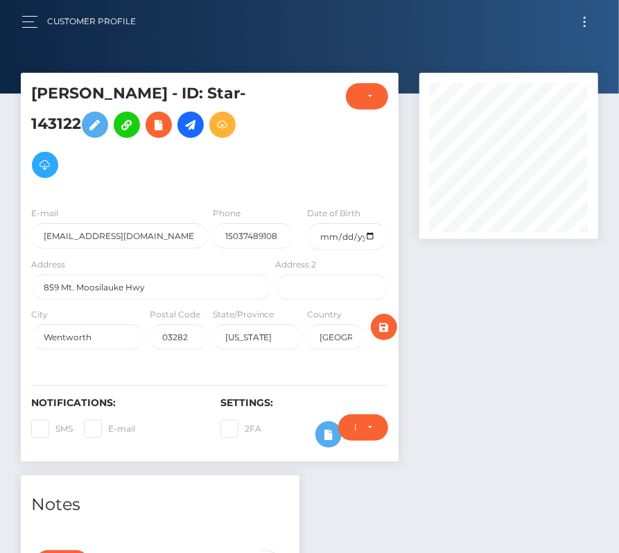
click at [586, 24] on button "Toggle navigation" at bounding box center [584, 21] width 26 height 19
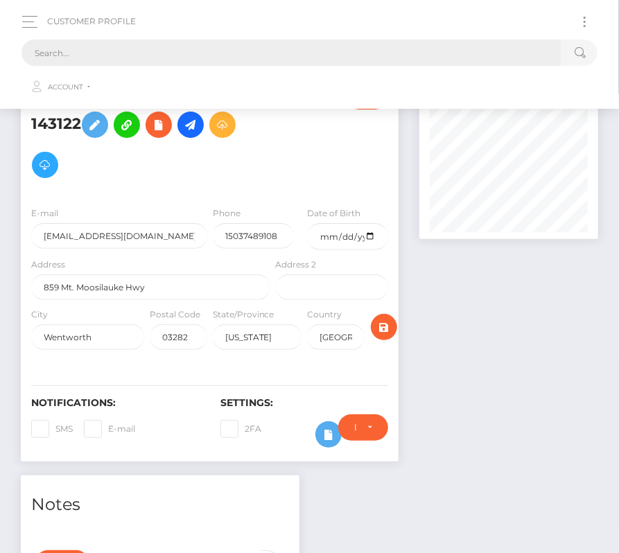
click at [358, 51] on input "text" at bounding box center [291, 52] width 540 height 26
paste input "3342450"
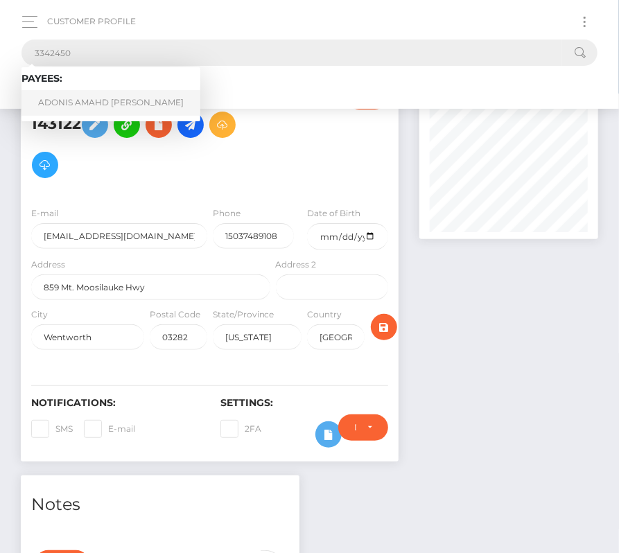
type input "3342450"
click at [76, 101] on link "ADONIS AMAHD AL TALAC" at bounding box center [110, 103] width 179 height 26
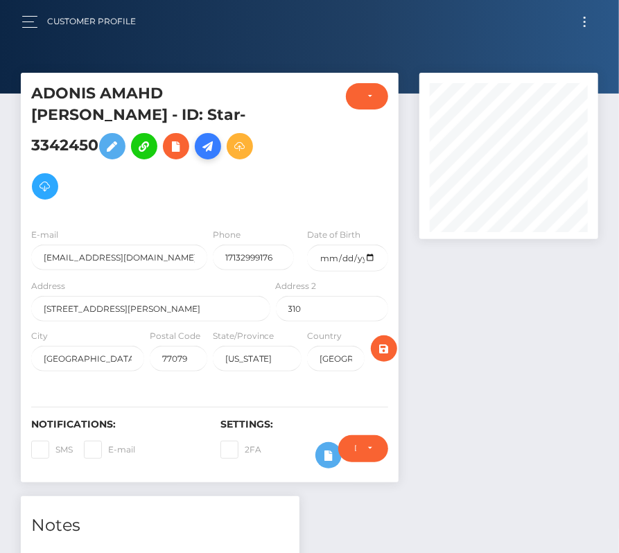
click at [200, 155] on icon at bounding box center [208, 146] width 17 height 17
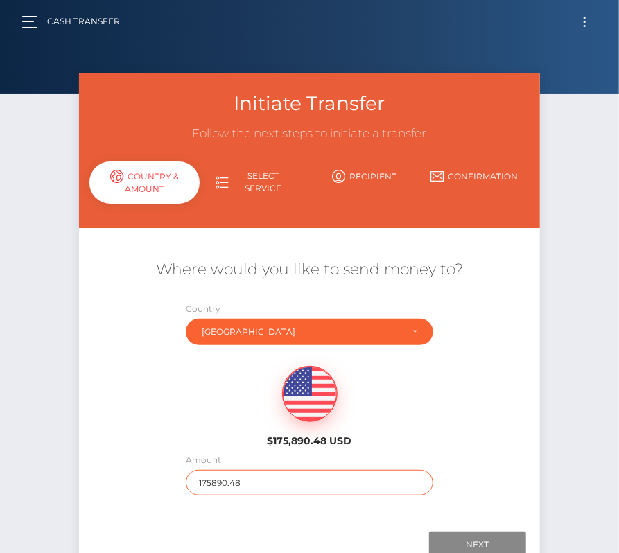
click at [229, 485] on input "175890.48" at bounding box center [309, 483] width 247 height 26
type input "197"
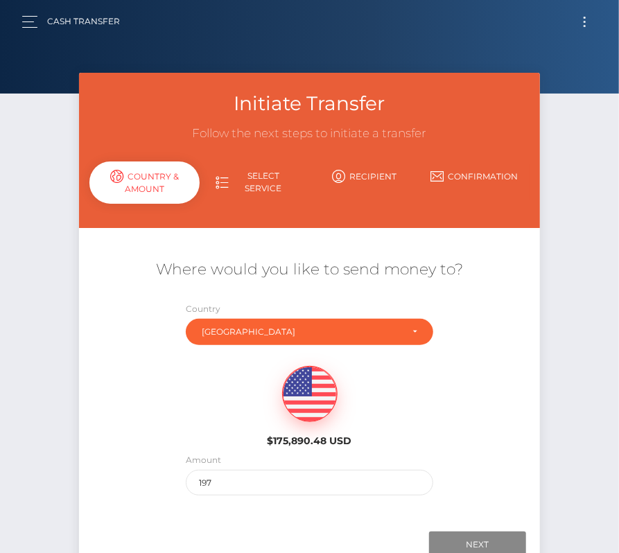
click at [195, 402] on div "$175,890.48 USD" at bounding box center [309, 402] width 460 height 100
click at [445, 537] on input "Next" at bounding box center [477, 544] width 97 height 26
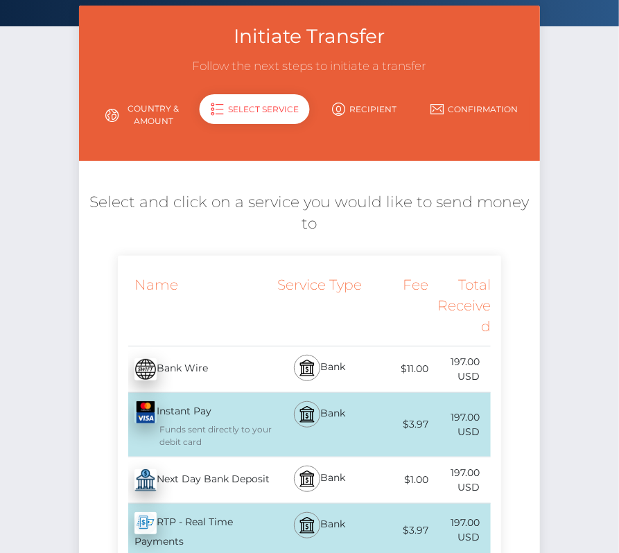
scroll to position [71, 0]
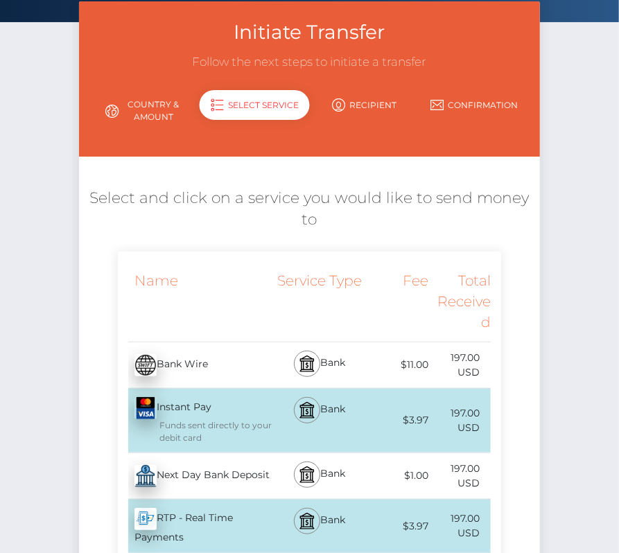
click at [172, 483] on div "Next Day Bank Deposit - USD" at bounding box center [195, 475] width 155 height 39
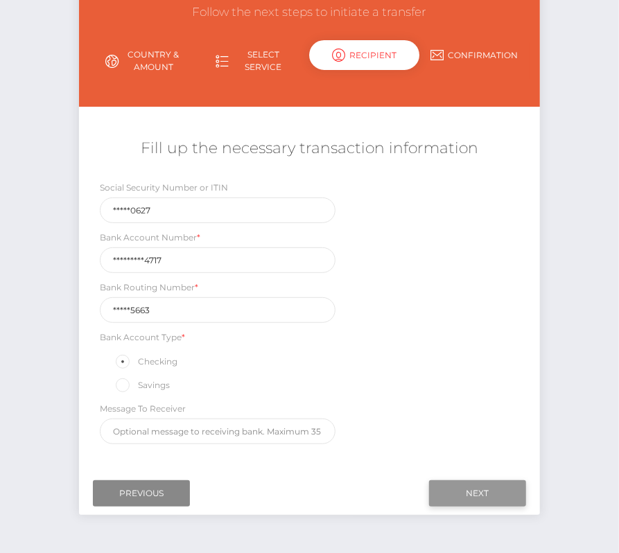
scroll to position [128, 0]
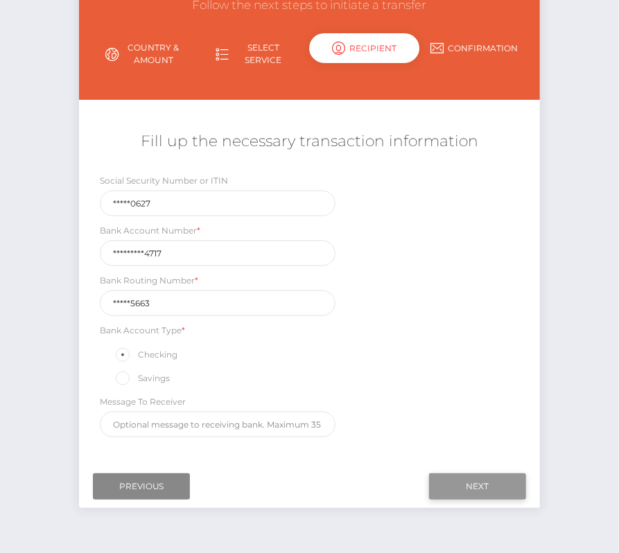
click at [471, 486] on input "Next" at bounding box center [477, 486] width 97 height 26
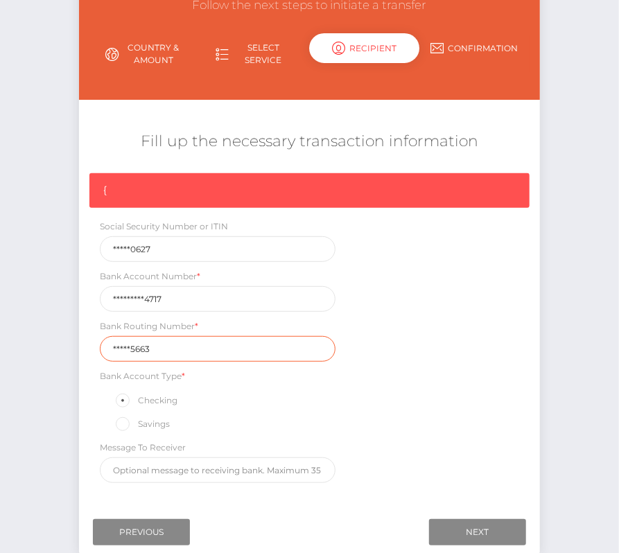
drag, startPoint x: 168, startPoint y: 347, endPoint x: 42, endPoint y: 346, distance: 125.4
click at [42, 346] on div "Initiate Transfer Follow the next steps to initiate a transfer Country & Amount…" at bounding box center [309, 267] width 619 height 644
paste input "04121"
type input "041215663"
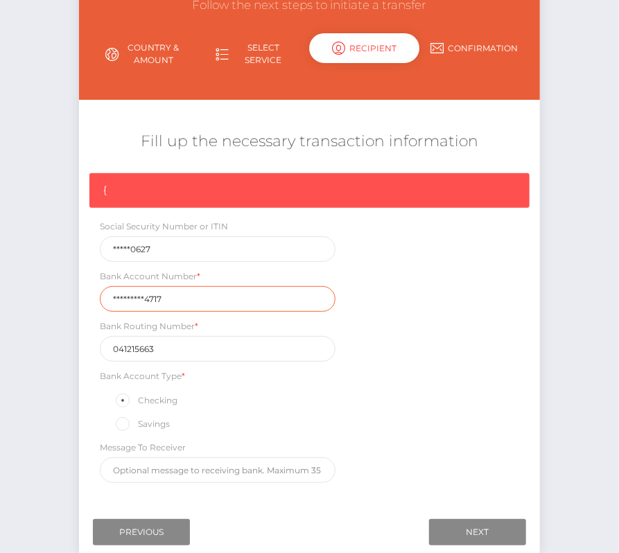
drag, startPoint x: 175, startPoint y: 299, endPoint x: 25, endPoint y: 299, distance: 149.6
click at [25, 299] on div "Initiate Transfer Follow the next steps to initiate a transfer Country & Amount…" at bounding box center [309, 267] width 619 height 644
paste input "128938939"
type input "1289389394717"
click at [354, 405] on div "{ Social Security Number or ITIN *****0627 Bank Account Number * 1289389394717 …" at bounding box center [309, 331] width 460 height 317
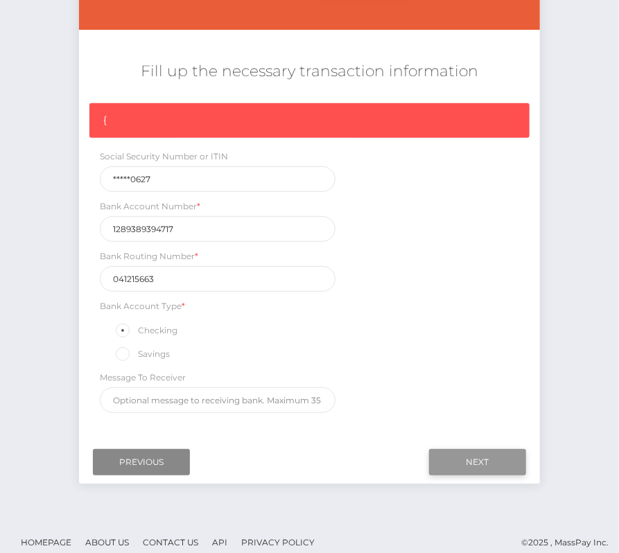
scroll to position [204, 0]
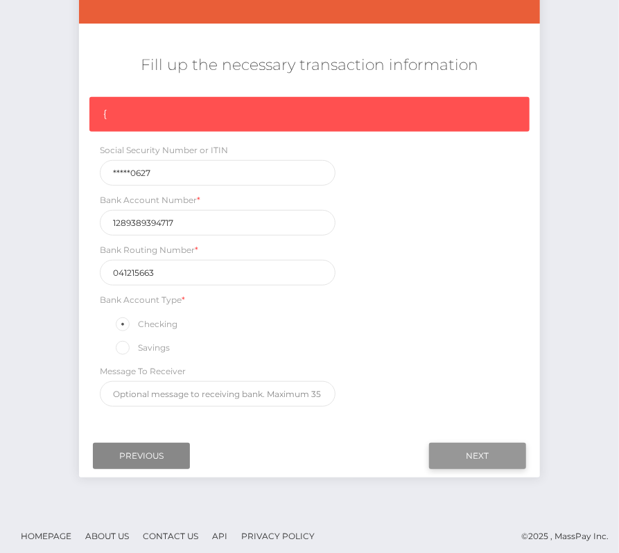
click at [477, 451] on input "Next" at bounding box center [477, 456] width 97 height 26
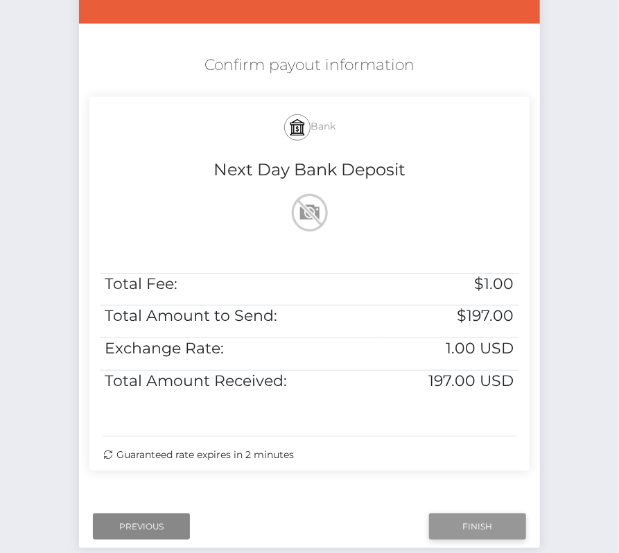
click at [476, 520] on input "Finish" at bounding box center [477, 526] width 97 height 26
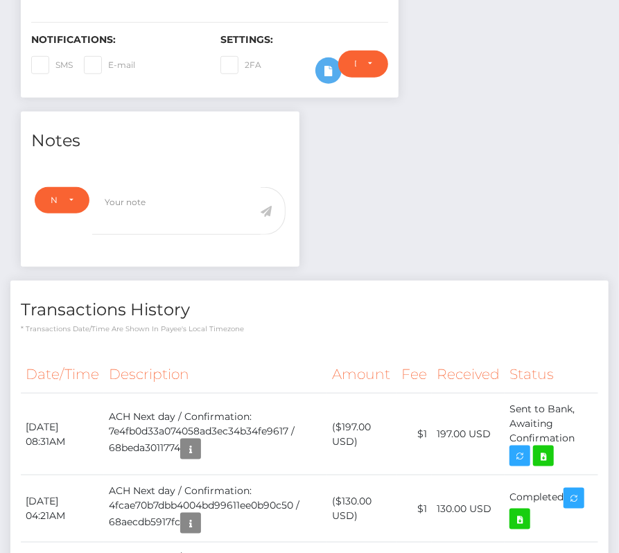
scroll to position [416, 0]
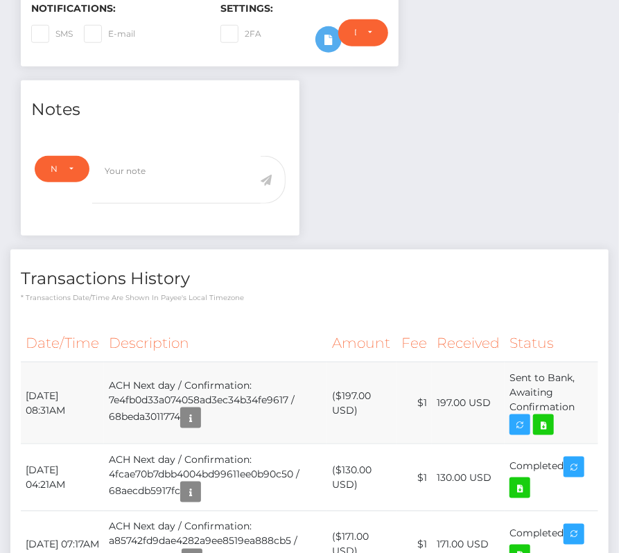
drag, startPoint x: 24, startPoint y: 371, endPoint x: 578, endPoint y: 388, distance: 553.7
click at [578, 388] on tr "September 8, 2025 08:31AM ACH Next day / Confirmation: 7e4fb0d33a074058ad3ec34b…" at bounding box center [309, 403] width 577 height 82
copy tr "September 8, 2025 08:31AM ACH Next day / Confirmation: 7e4fb0d33a074058ad3ec34b…"
click at [553, 414] on link at bounding box center [543, 424] width 21 height 21
click at [0, 0] on div "ADONIS AMAHD AL TALAC - ID: Star-3342450 CLOSED ACTIVE 310" at bounding box center [309, 238] width 619 height 1163
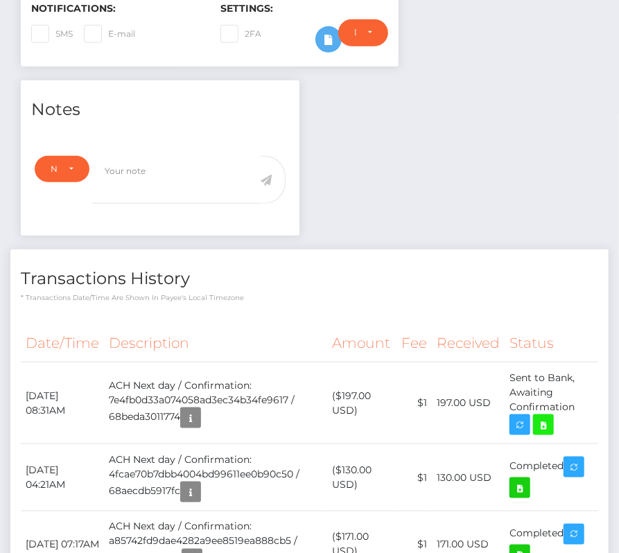
scroll to position [0, 0]
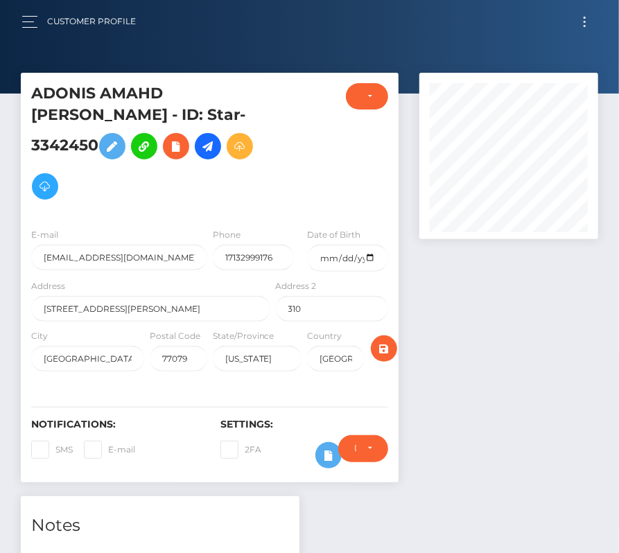
click at [587, 15] on button "Toggle navigation" at bounding box center [584, 21] width 26 height 19
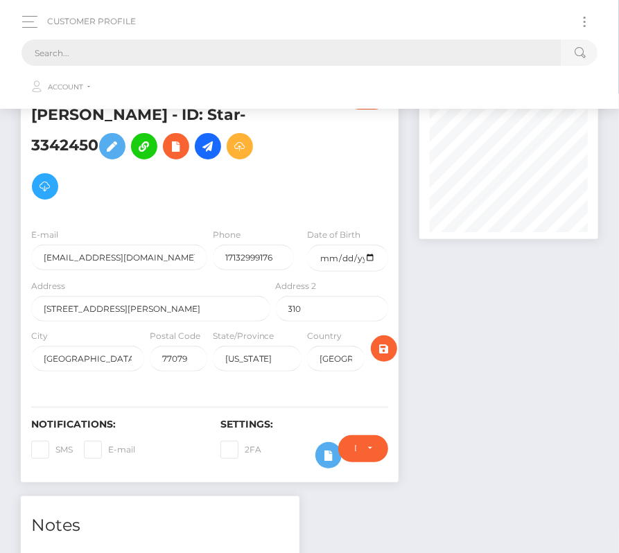
click at [326, 48] on input "text" at bounding box center [291, 52] width 540 height 26
paste input "605984"
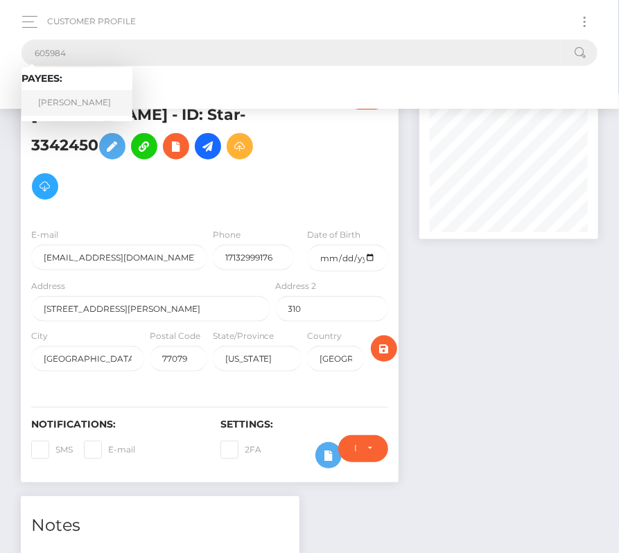
type input "605984"
click at [71, 95] on link "Guilherme Henrique Alvarenga" at bounding box center [76, 103] width 111 height 26
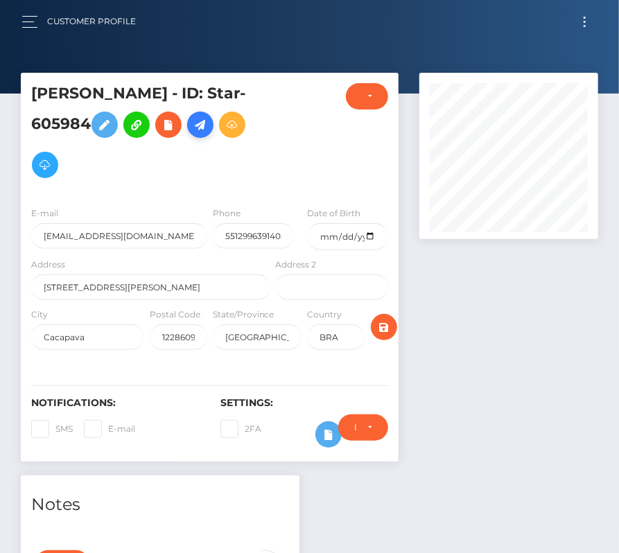
click at [187, 138] on link at bounding box center [200, 125] width 26 height 26
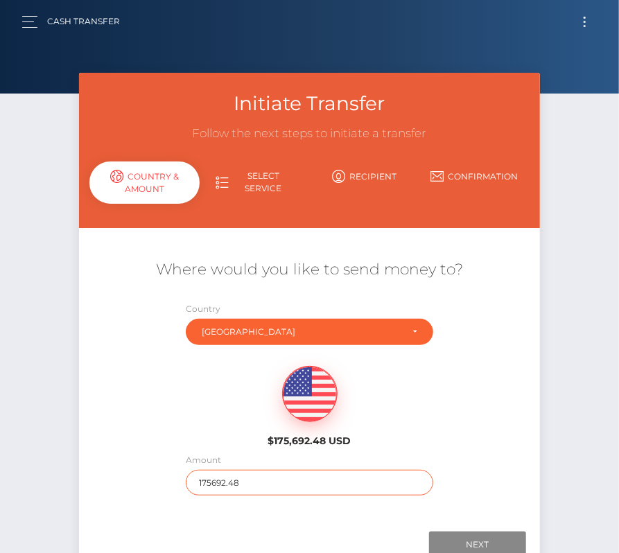
click at [222, 480] on input "175692.48" at bounding box center [309, 483] width 247 height 26
type input "241"
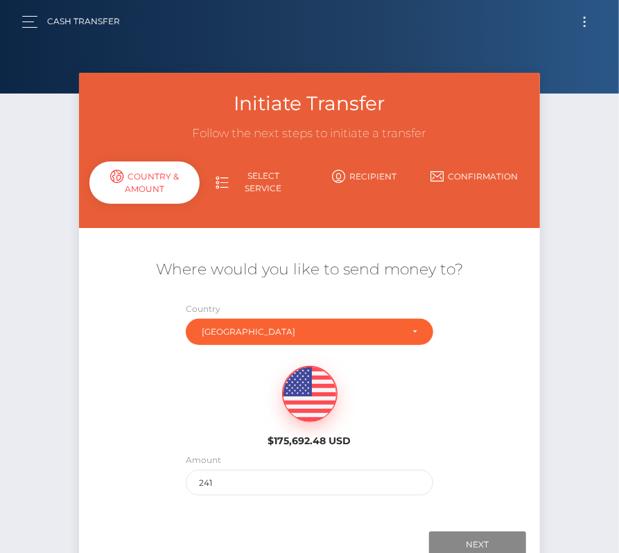
click at [146, 426] on div "$175,692.48 USD" at bounding box center [309, 402] width 460 height 100
click at [481, 535] on input "Next" at bounding box center [477, 544] width 97 height 26
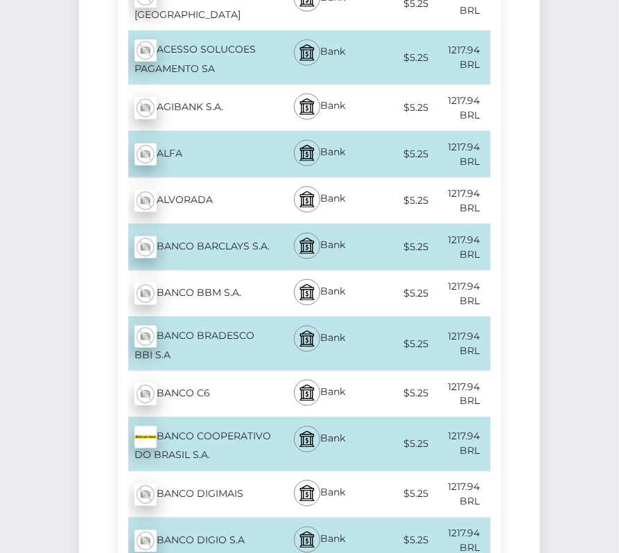
scroll to position [539, 0]
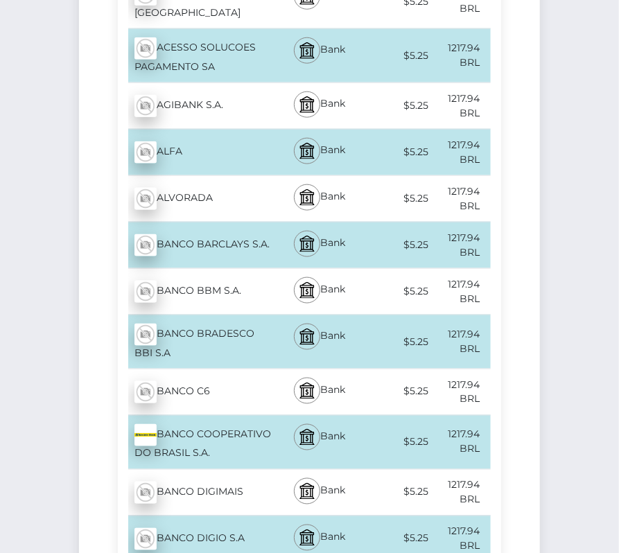
click at [225, 428] on div "BANCO COOPERATIVO DO BRASIL S.A. - BRL" at bounding box center [195, 442] width 155 height 53
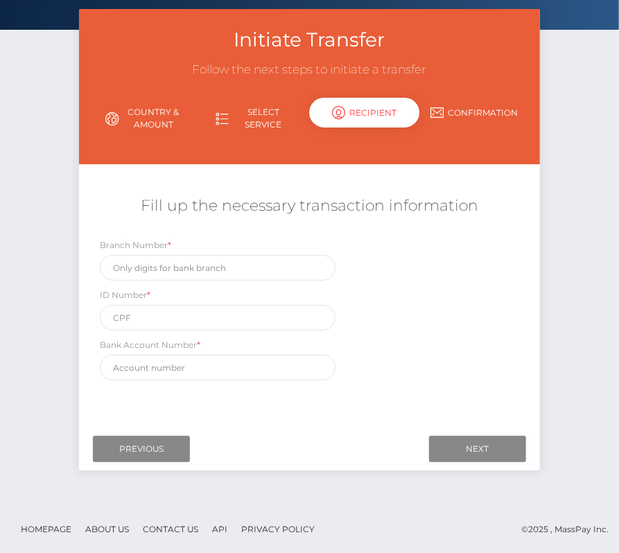
scroll to position [0, 0]
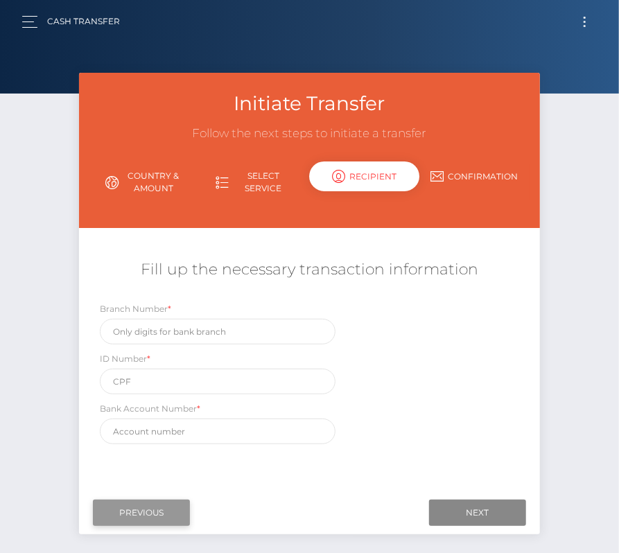
click at [120, 517] on input "Previous" at bounding box center [141, 512] width 97 height 26
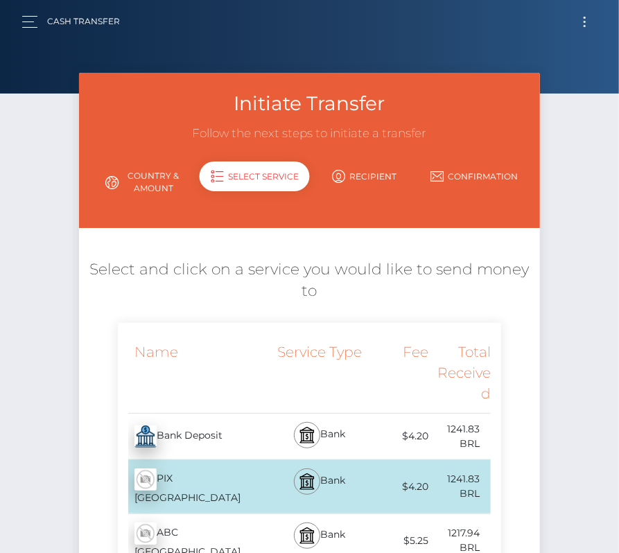
scroll to position [91, 0]
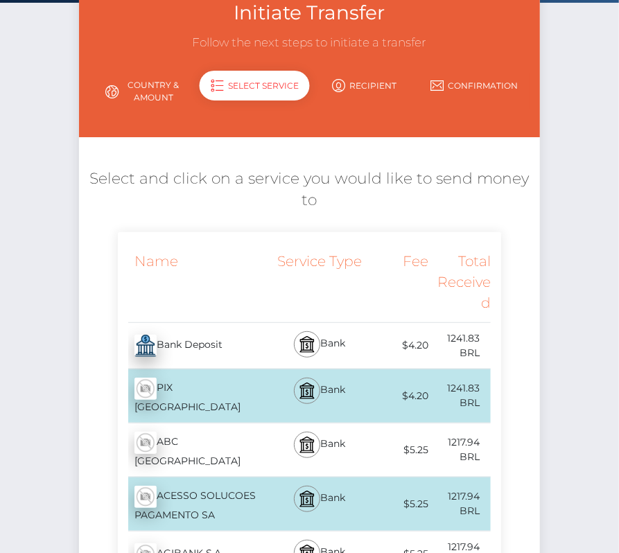
click at [238, 339] on div "Bank Deposit - BRL" at bounding box center [195, 345] width 155 height 39
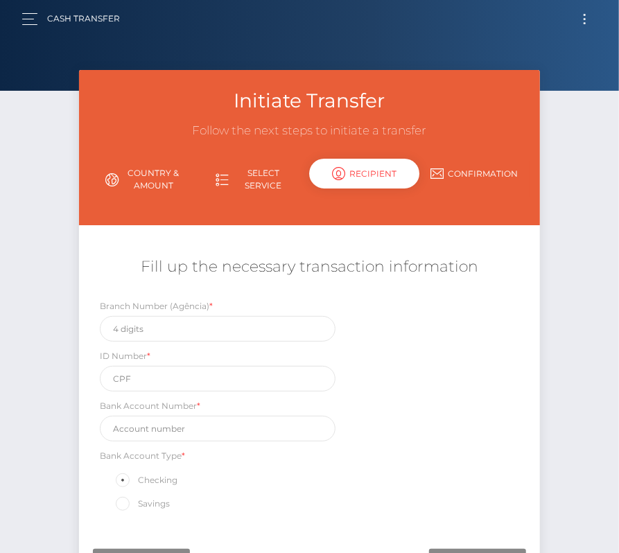
scroll to position [0, 0]
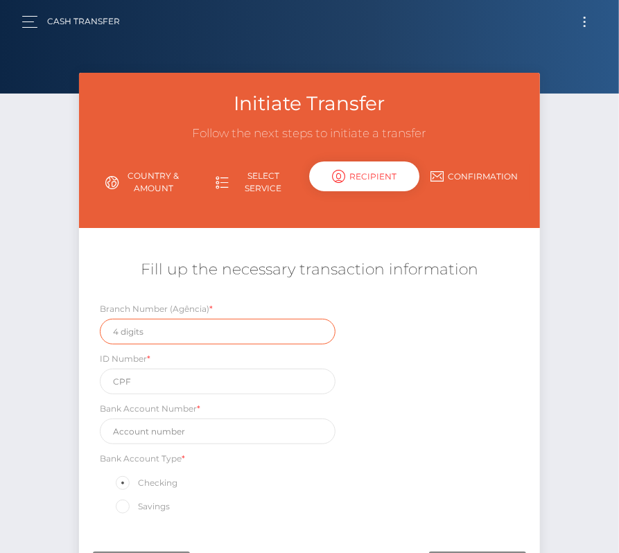
click at [197, 338] on input "text" at bounding box center [218, 332] width 236 height 26
paste input "1683-7"
type input "1683-7"
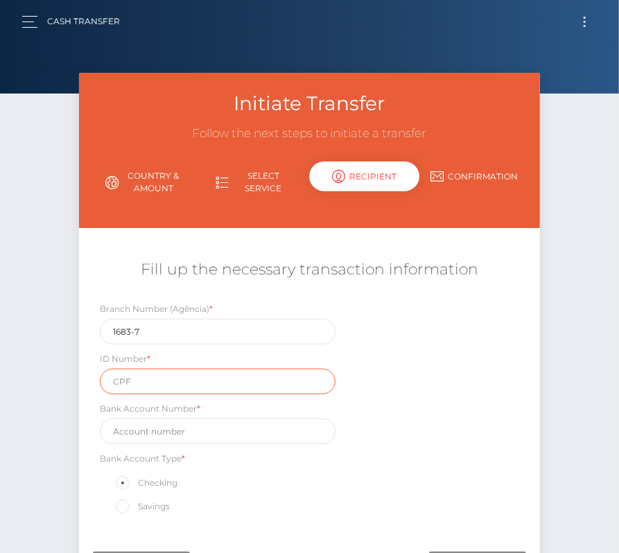
click at [150, 376] on input "text" at bounding box center [218, 382] width 236 height 26
paste input "38879482890"
type input "38879482890"
click at [224, 456] on div "Bank Account Type * Checking Savings" at bounding box center [218, 483] width 236 height 64
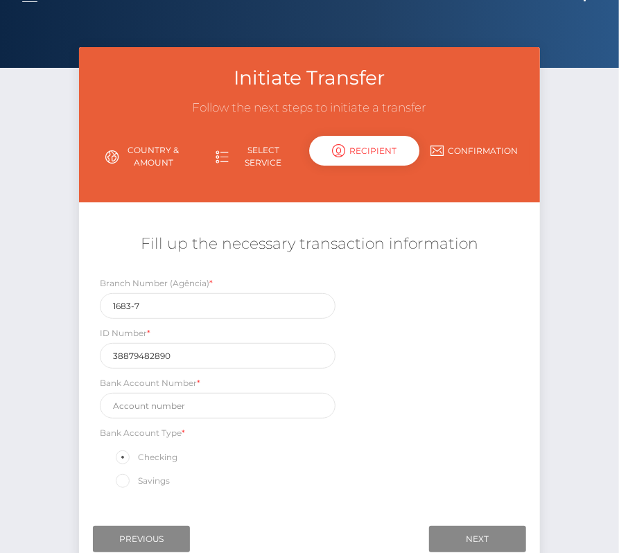
scroll to position [26, 0]
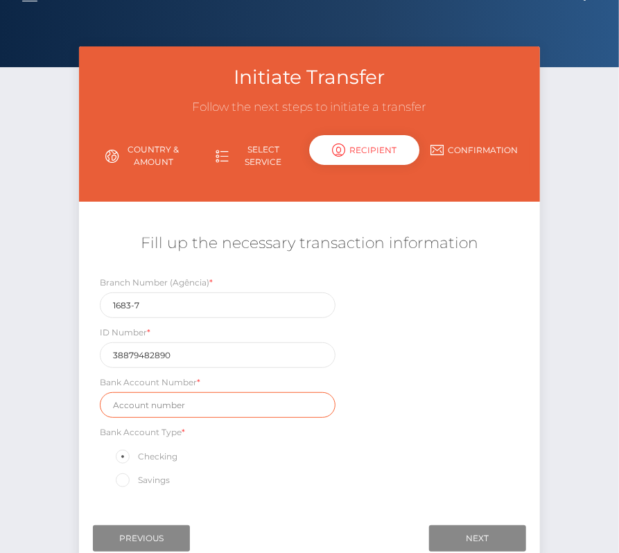
click at [178, 409] on input "text" at bounding box center [218, 405] width 236 height 26
paste input "46019-2"
type input "46019-2"
click at [348, 464] on div "Branch Number (Agência) * 1683-7 ID Number * 38879482890 Bank Account Number * …" at bounding box center [309, 385] width 460 height 221
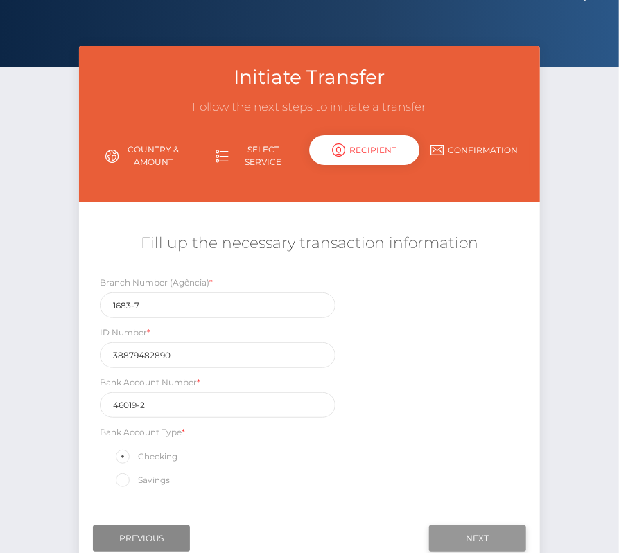
click at [458, 528] on input "Next" at bounding box center [477, 538] width 97 height 26
drag, startPoint x: 134, startPoint y: 305, endPoint x: 160, endPoint y: 382, distance: 81.9
click at [134, 305] on input "1683-7" at bounding box center [218, 305] width 236 height 26
click at [461, 526] on input "Next" at bounding box center [477, 538] width 97 height 26
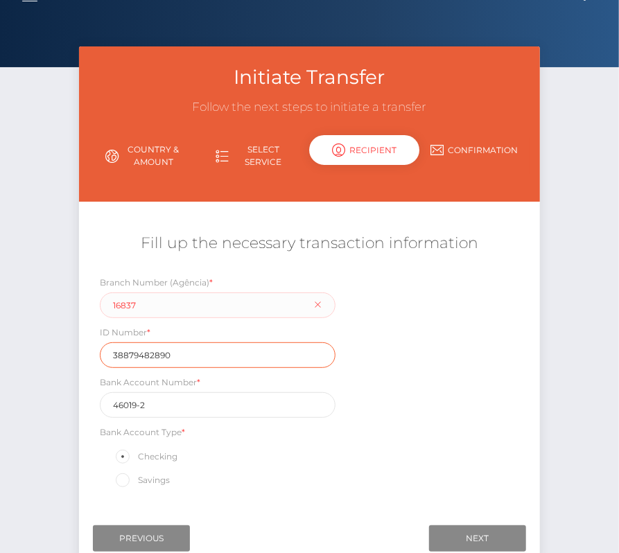
click at [273, 348] on input "38879482890" at bounding box center [218, 355] width 236 height 26
click at [177, 301] on input "16837" at bounding box center [218, 305] width 236 height 26
drag, startPoint x: 144, startPoint y: 302, endPoint x: 76, endPoint y: 302, distance: 68.6
click at [76, 302] on div "Initiate Transfer Follow the next steps to initiate a transfer Country & Amount…" at bounding box center [309, 309] width 481 height 527
click at [427, 360] on div "Branch Number (Agência) * 16837 ID Number * 38879482890 Bank Account Number * 4…" at bounding box center [309, 385] width 460 height 221
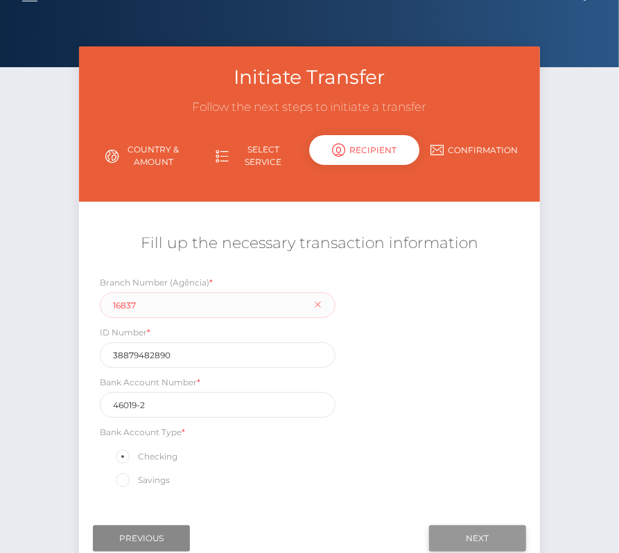
click at [463, 528] on input "Next" at bounding box center [477, 538] width 97 height 26
click at [465, 529] on input "Next" at bounding box center [477, 538] width 97 height 26
drag, startPoint x: 158, startPoint y: 303, endPoint x: 80, endPoint y: 303, distance: 77.6
click at [80, 303] on div "Branch Number (Agência) * 16837 ID Number * 38879482890 Bank Account Number * 4…" at bounding box center [309, 385] width 460 height 221
paste input "-"
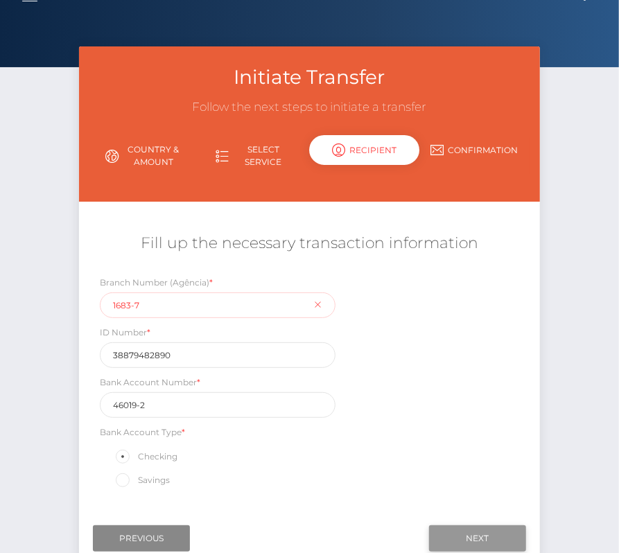
type input "1683-7"
click at [499, 530] on input "Next" at bounding box center [477, 538] width 97 height 26
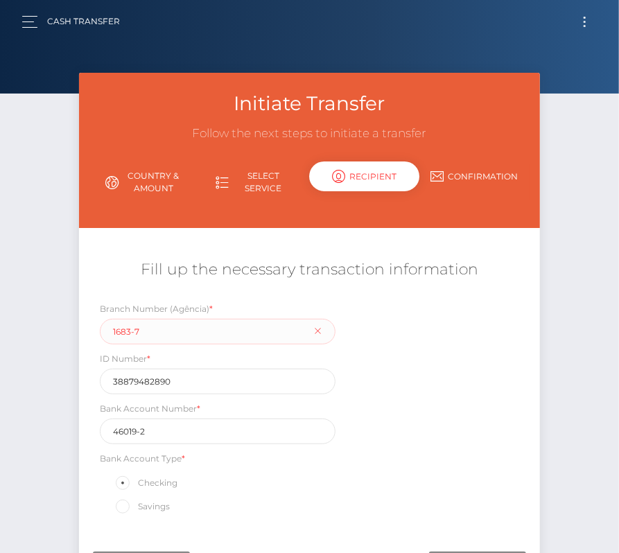
click at [584, 22] on button "Toggle navigation" at bounding box center [584, 21] width 26 height 19
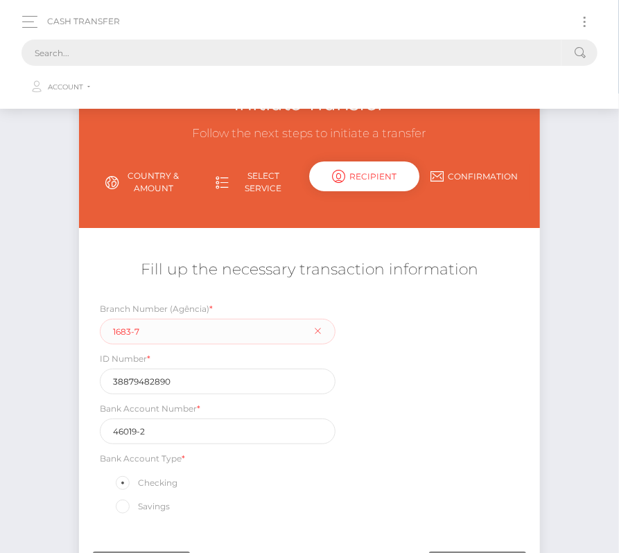
click at [376, 55] on input "text" at bounding box center [291, 52] width 540 height 26
paste input "605984"
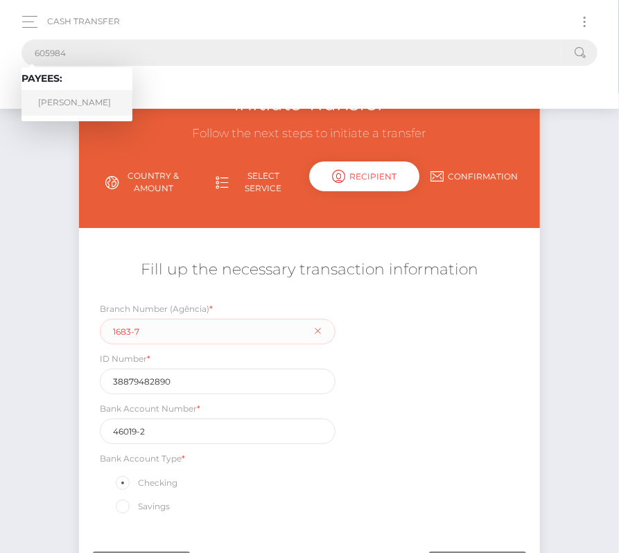
type input "605984"
click at [80, 102] on link "Guilherme Henrique Alvarenga" at bounding box center [76, 103] width 111 height 26
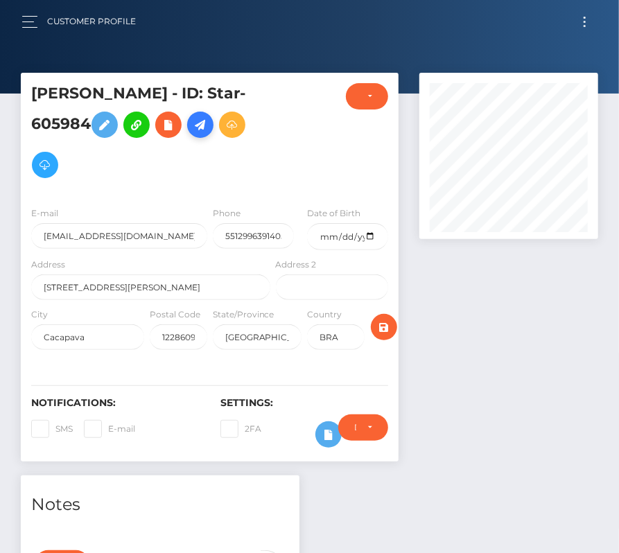
click at [192, 134] on icon at bounding box center [200, 124] width 17 height 17
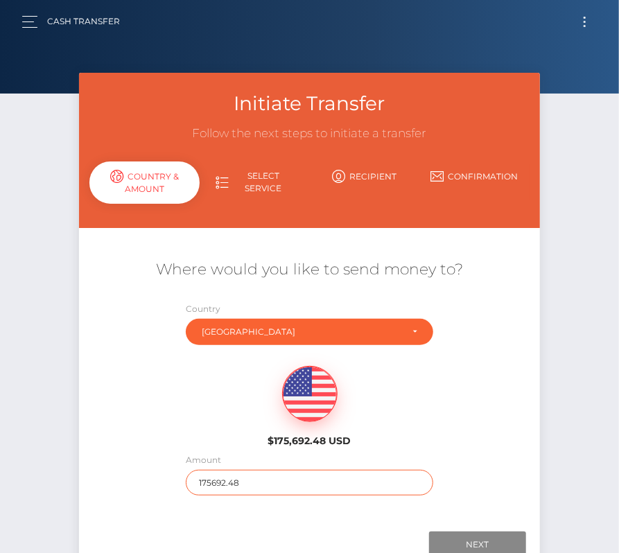
click at [249, 477] on input "175692.48" at bounding box center [309, 483] width 247 height 26
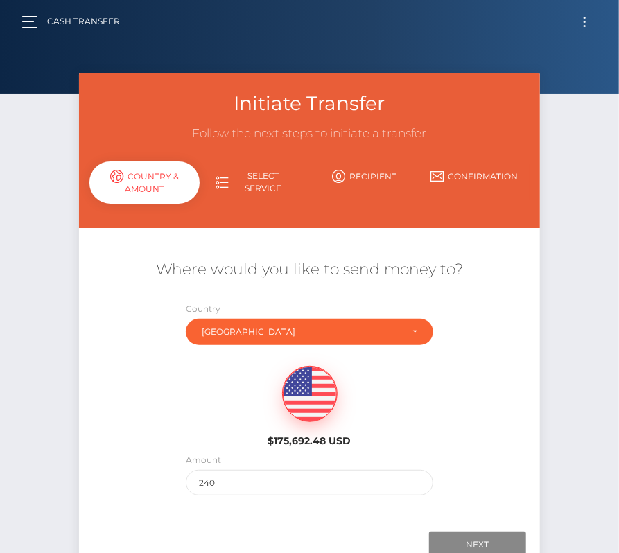
click at [480, 478] on div "Where would you like to send money to? Country Abkhazia [GEOGRAPHIC_DATA] [GEOG…" at bounding box center [309, 377] width 460 height 250
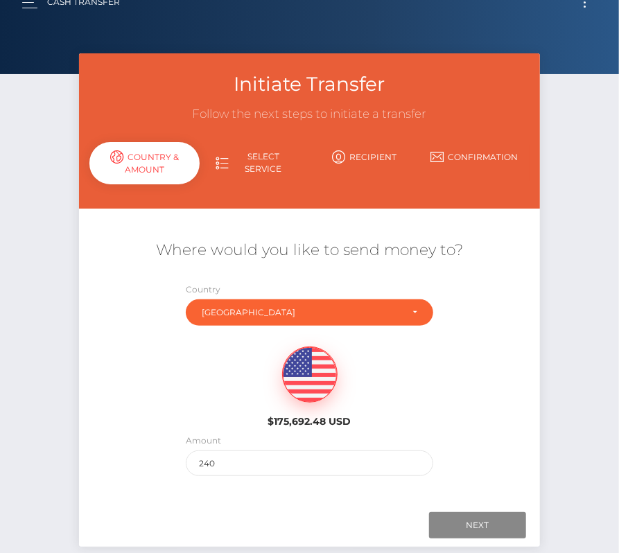
scroll to position [21, 0]
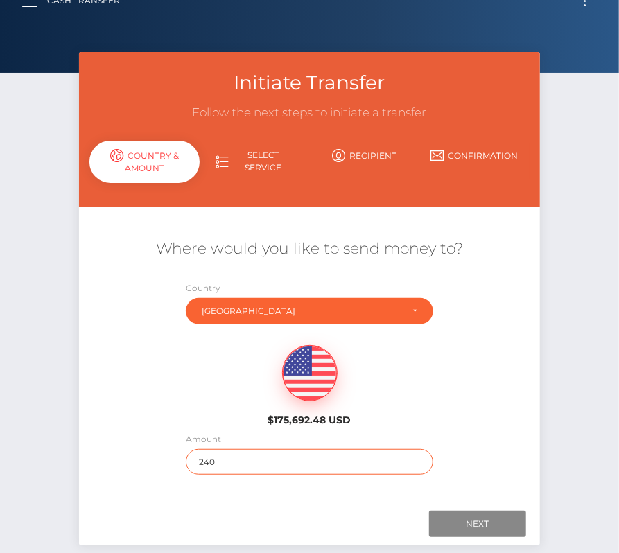
click at [231, 465] on input "240" at bounding box center [309, 462] width 247 height 26
type input "236"
click at [479, 400] on div "$175,692.48 USD" at bounding box center [309, 381] width 460 height 100
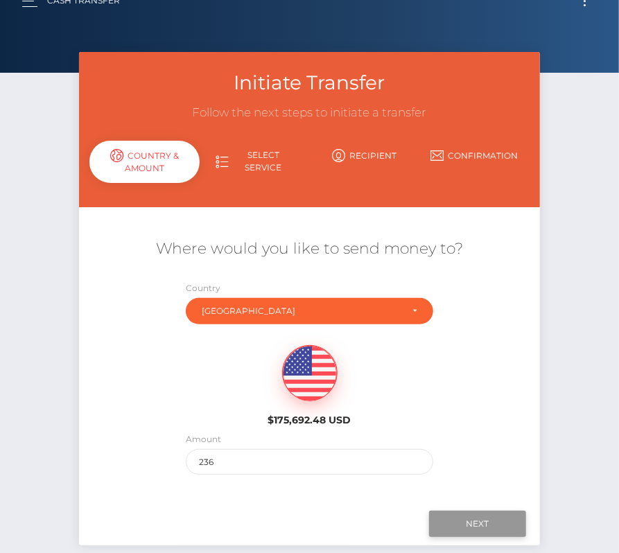
click at [472, 524] on input "Next" at bounding box center [477, 524] width 97 height 26
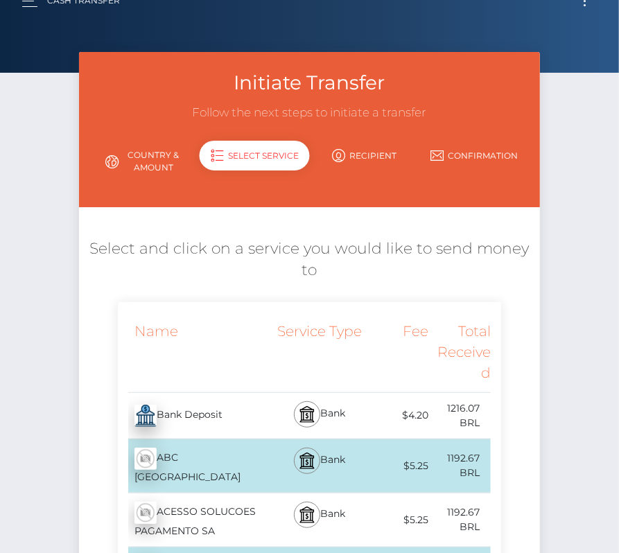
click at [195, 412] on div "Bank Deposit - BRL" at bounding box center [195, 415] width 155 height 39
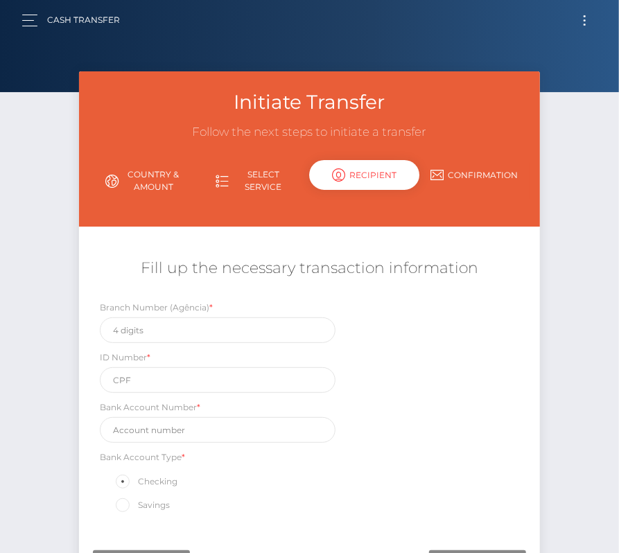
scroll to position [0, 0]
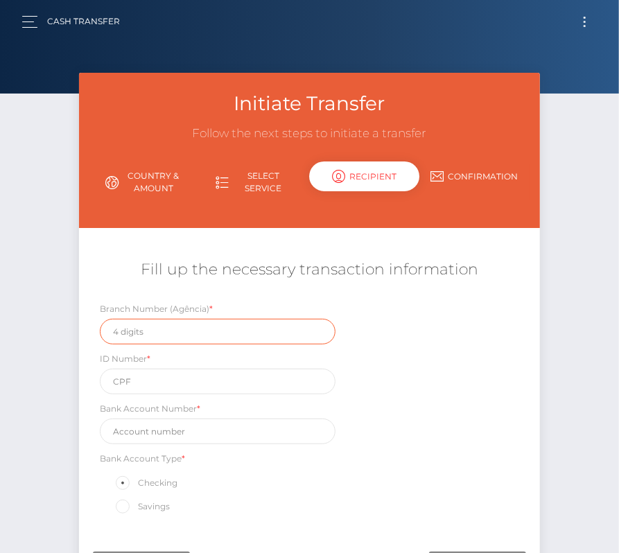
click at [157, 333] on input "text" at bounding box center [218, 332] width 236 height 26
paste input "1683"
click at [152, 332] on input "1683" at bounding box center [218, 332] width 236 height 26
paste input "7"
click at [134, 330] on input "1683 7" at bounding box center [218, 332] width 236 height 26
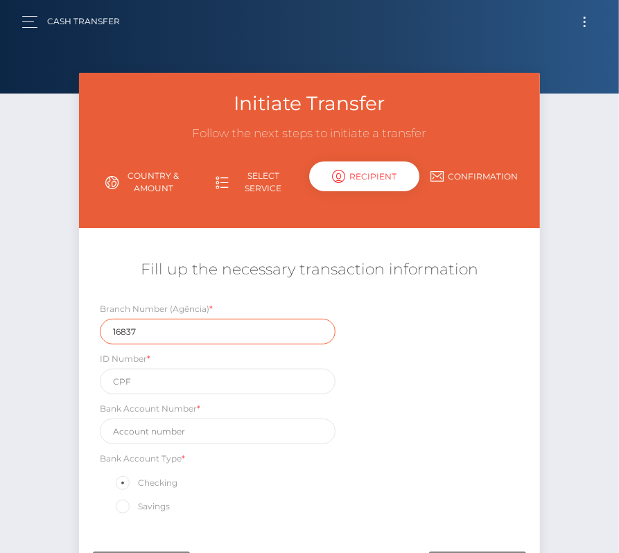
type input "16837"
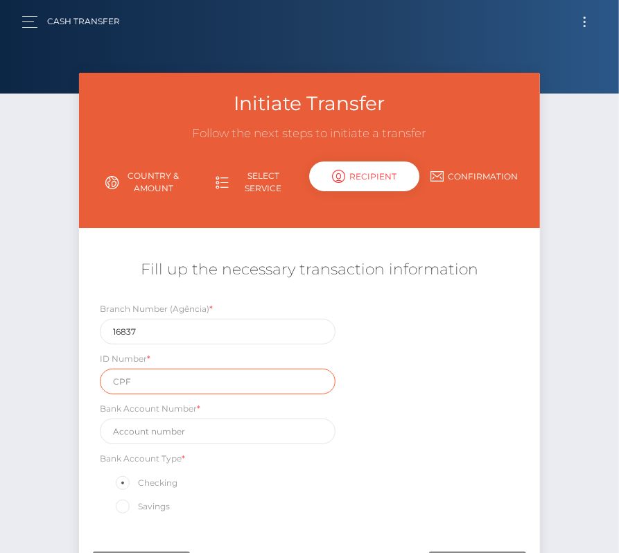
click at [135, 386] on input "text" at bounding box center [218, 382] width 236 height 26
click at [145, 375] on input "text" at bounding box center [218, 382] width 236 height 26
paste input "38879482890"
type input "38879482890"
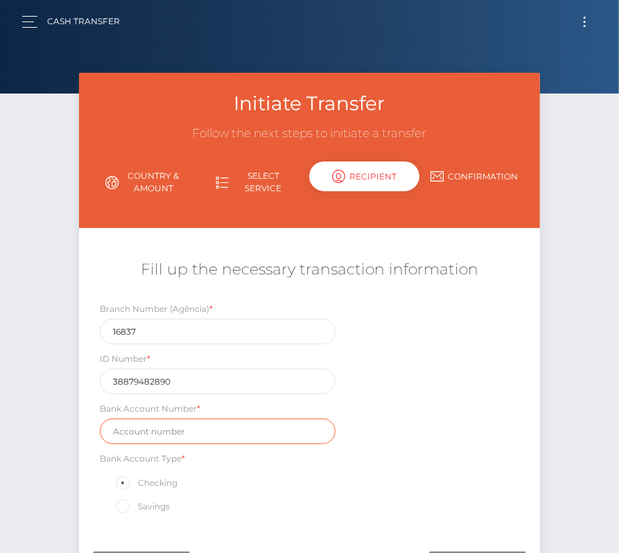
click at [161, 434] on input "text" at bounding box center [218, 431] width 236 height 26
paste input "46019-2"
type input "46019-2"
click at [396, 452] on div "Branch Number (Agência) * 16837 ID Number * 38879482890 Bank Account Number * 4…" at bounding box center [309, 411] width 460 height 221
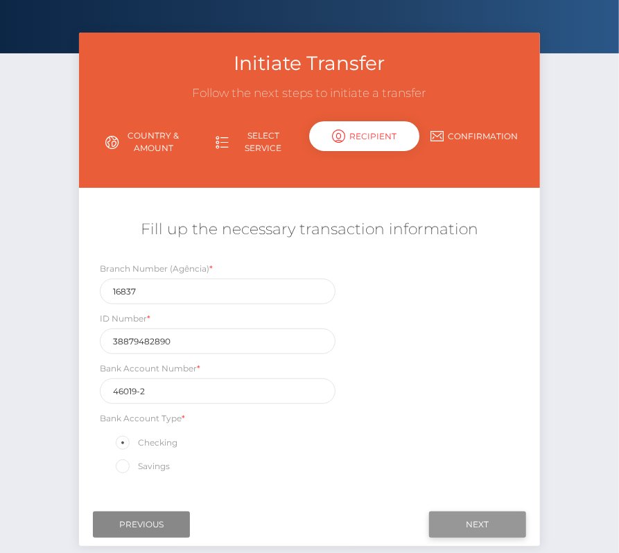
click at [479, 521] on input "Next" at bounding box center [477, 524] width 97 height 26
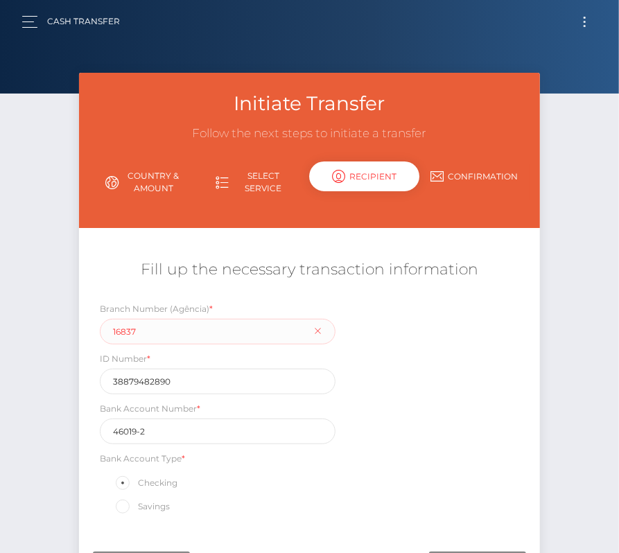
click at [587, 24] on button "Toggle navigation" at bounding box center [584, 21] width 26 height 19
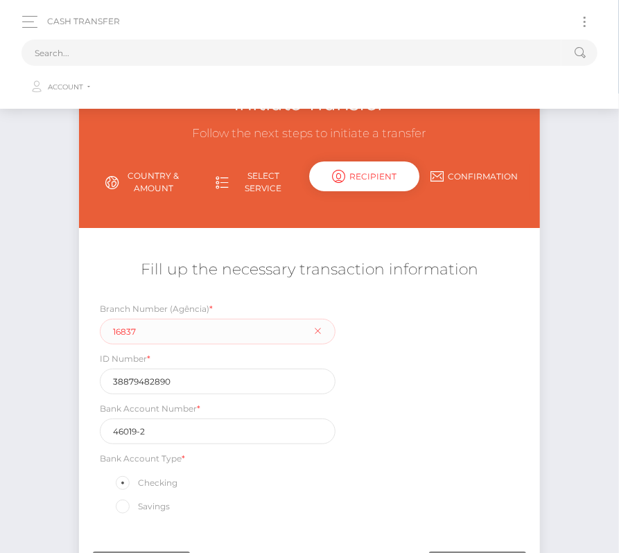
click at [244, 317] on div "Branch Number (Agência) * 16837" at bounding box center [218, 322] width 236 height 43
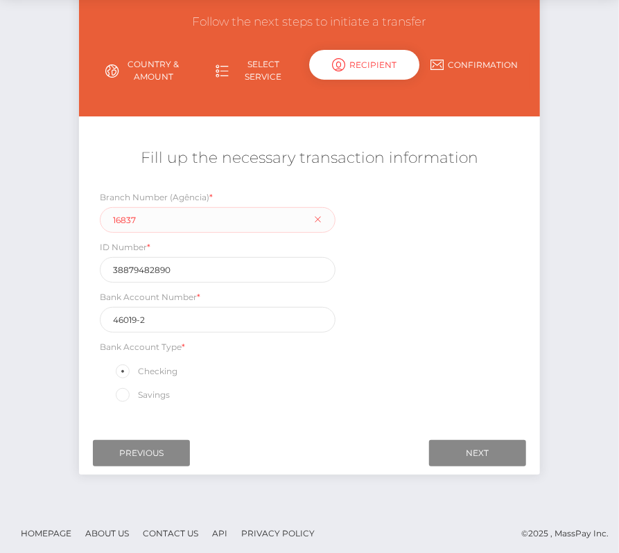
click at [135, 69] on link "Country & Amount" at bounding box center [144, 71] width 110 height 36
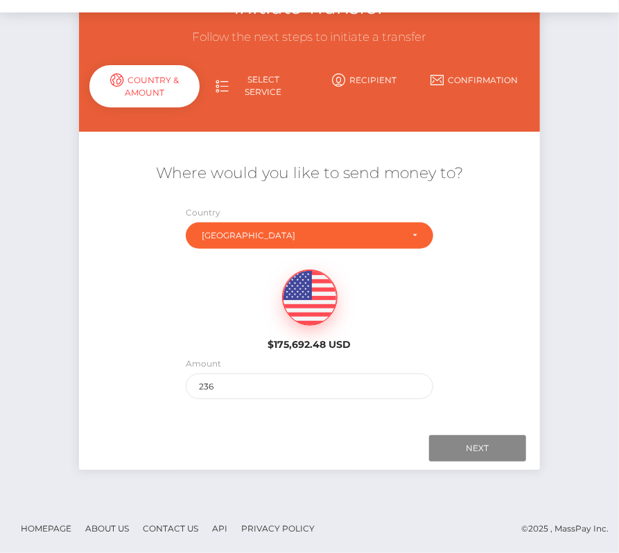
scroll to position [94, 0]
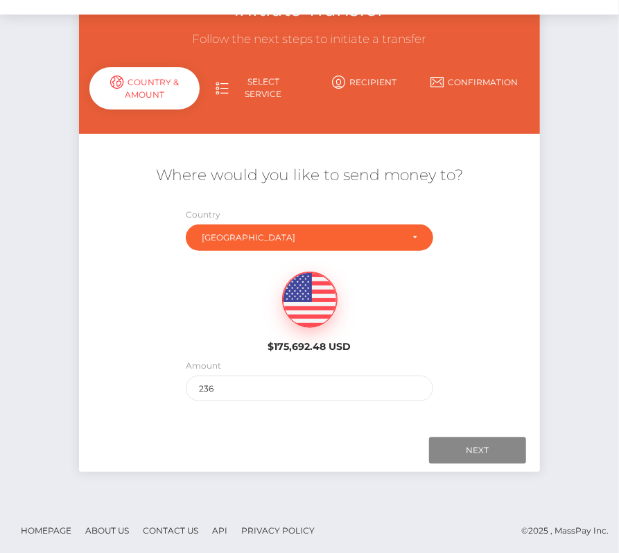
click at [249, 80] on link "Select Service" at bounding box center [255, 88] width 110 height 36
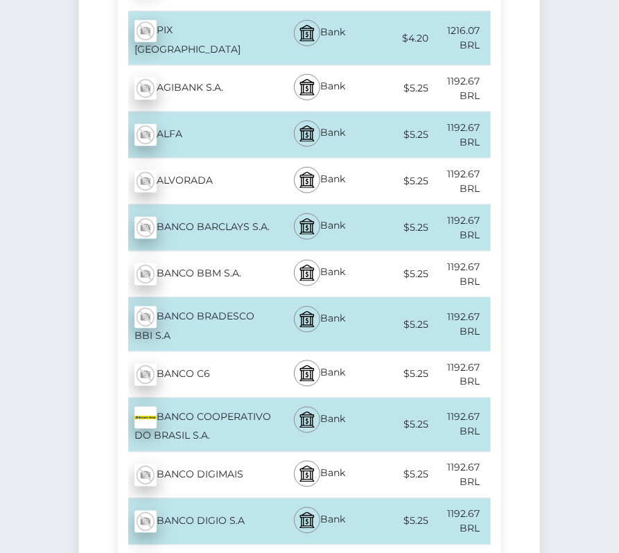
scroll to position [572, 0]
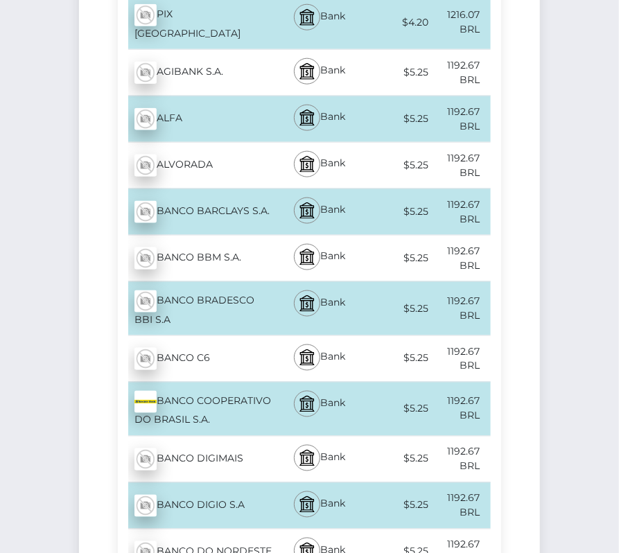
drag, startPoint x: 214, startPoint y: 401, endPoint x: 161, endPoint y: 378, distance: 58.0
click at [161, 382] on div "BANCO COOPERATIVO DO BRASIL S.A. - BRL" at bounding box center [195, 408] width 155 height 53
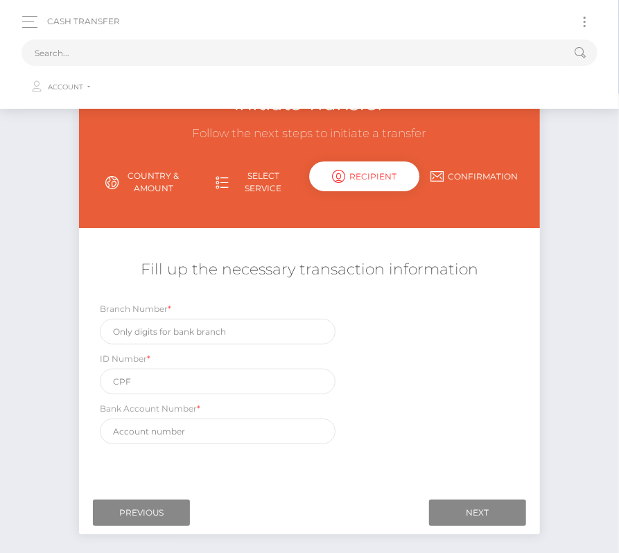
scroll to position [0, 0]
click at [159, 506] on input "Previous" at bounding box center [141, 512] width 97 height 26
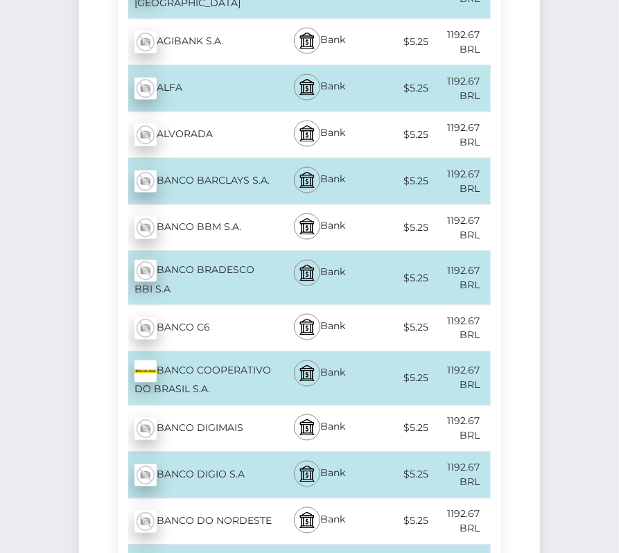
scroll to position [607, 0]
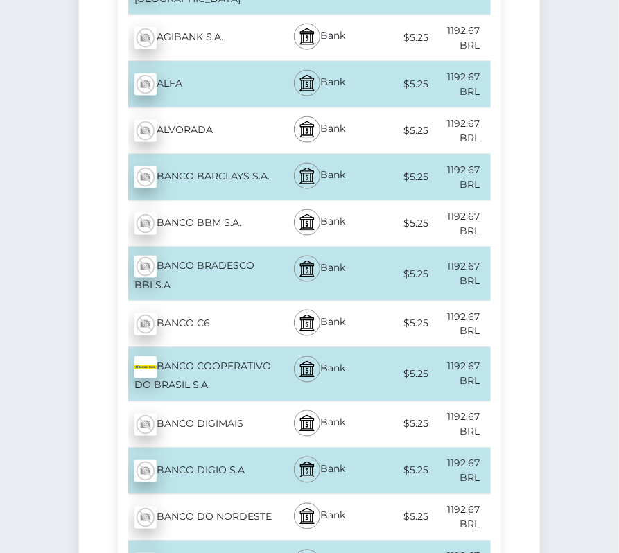
copy div "BANCO COOPERATIVO DO BRASIL S.A."
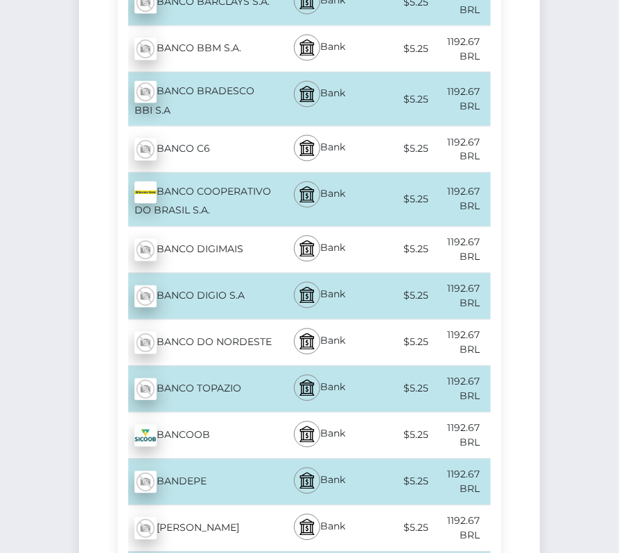
scroll to position [781, 0]
drag, startPoint x: 217, startPoint y: 411, endPoint x: 161, endPoint y: 414, distance: 55.5
click at [161, 417] on div "BANCOOB - BRL" at bounding box center [195, 436] width 155 height 39
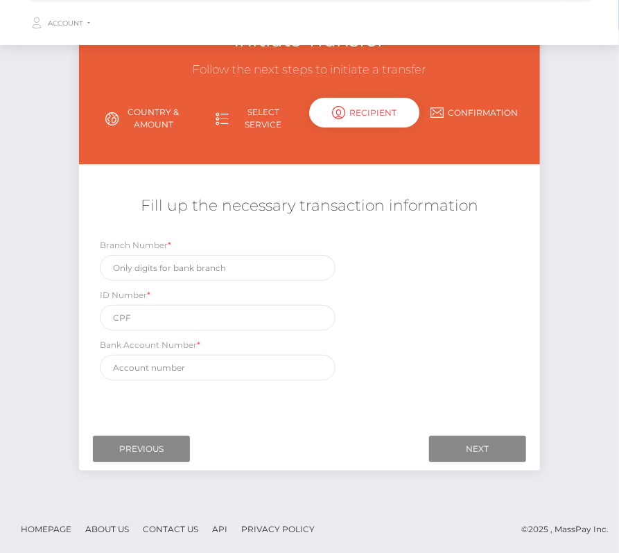
scroll to position [0, 0]
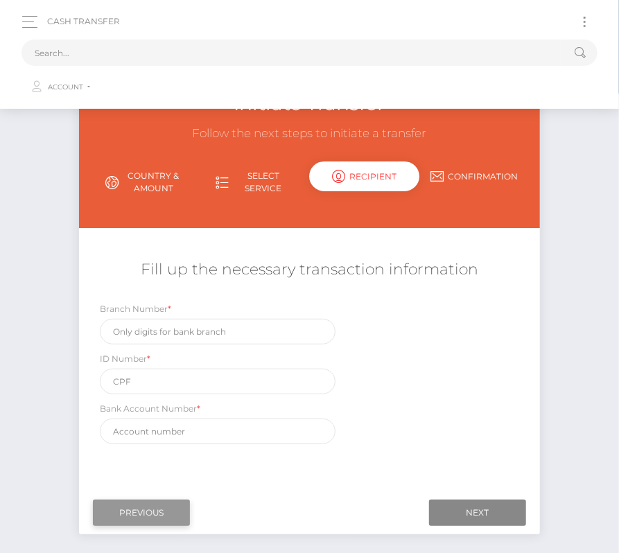
click at [168, 512] on input "Previous" at bounding box center [141, 512] width 97 height 26
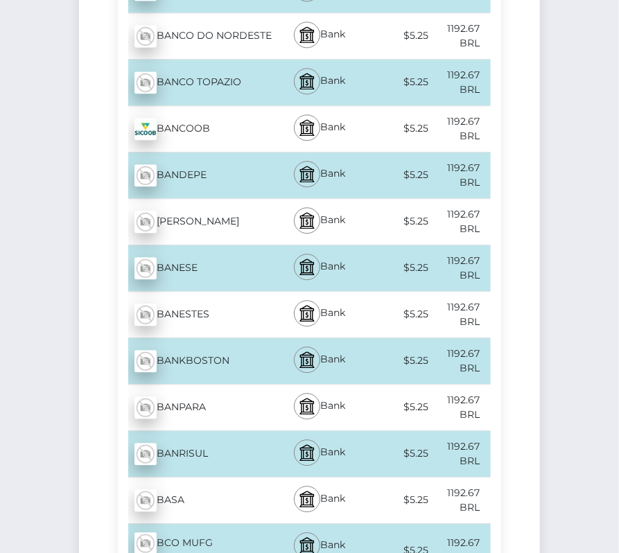
scroll to position [1085, 0]
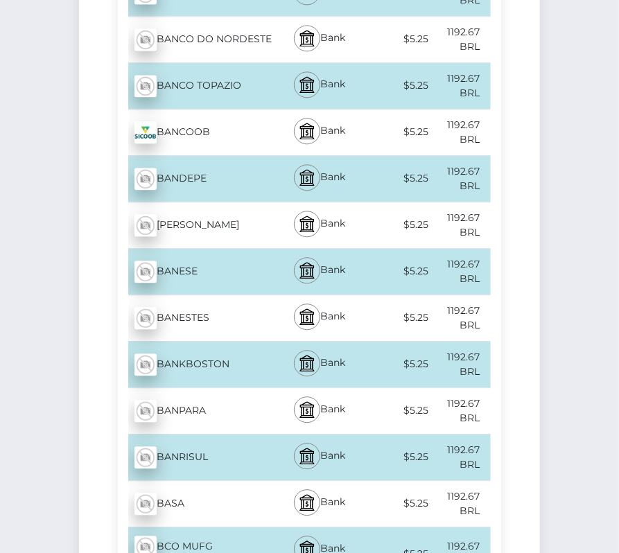
copy div "BANCOOB"
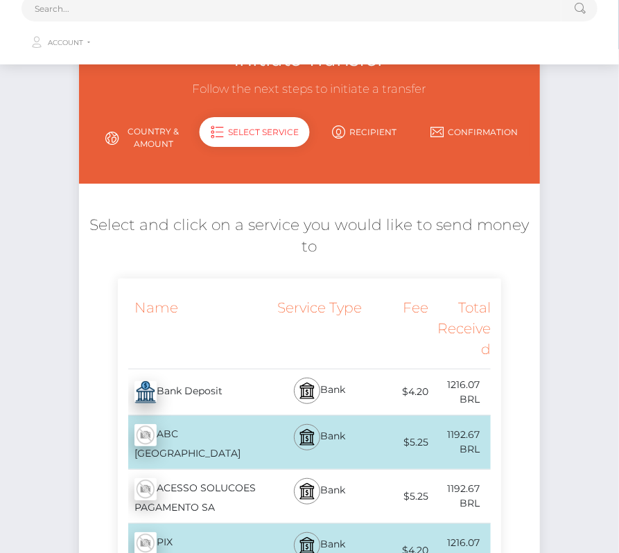
scroll to position [0, 0]
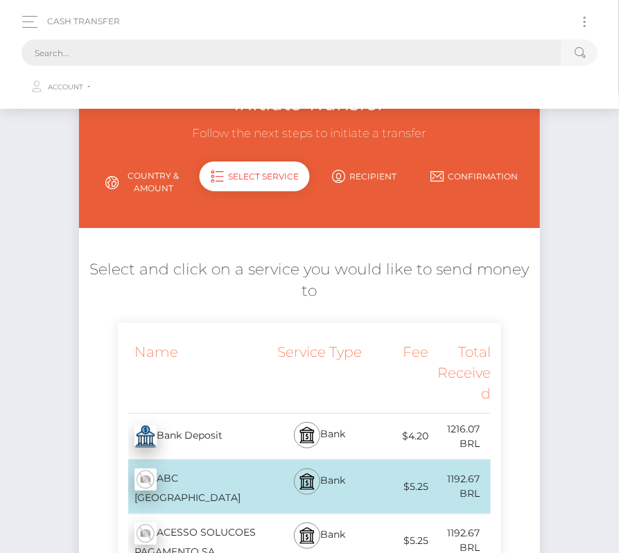
click at [114, 53] on input "text" at bounding box center [291, 52] width 540 height 26
paste input "18113"
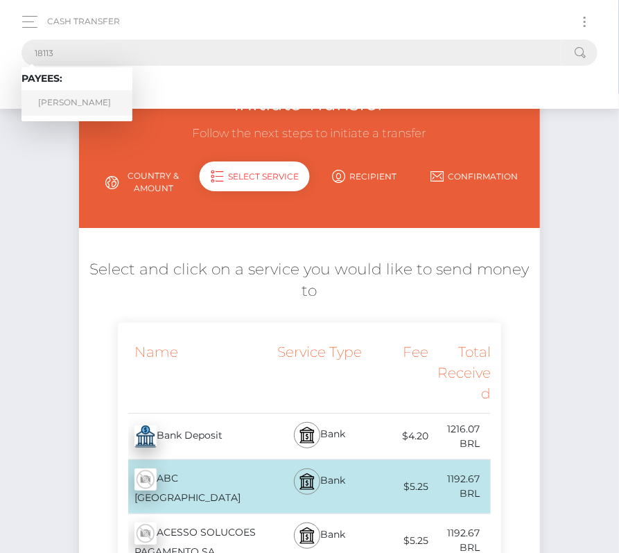
type input "18113"
click at [73, 98] on link "Aldo DePascale" at bounding box center [76, 103] width 111 height 26
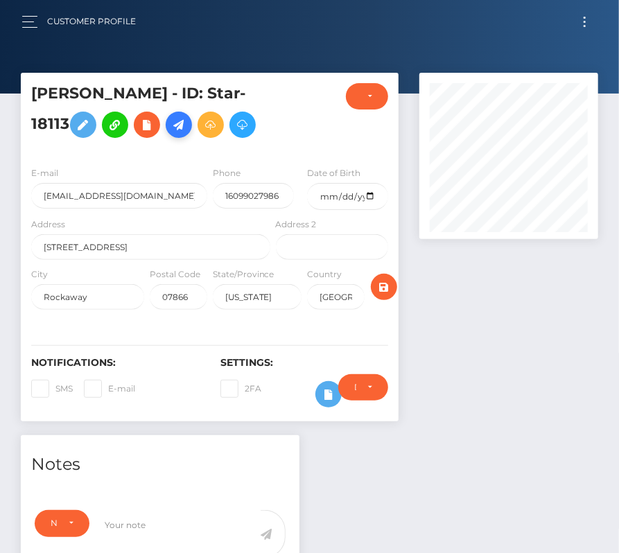
click at [180, 127] on icon at bounding box center [178, 124] width 17 height 17
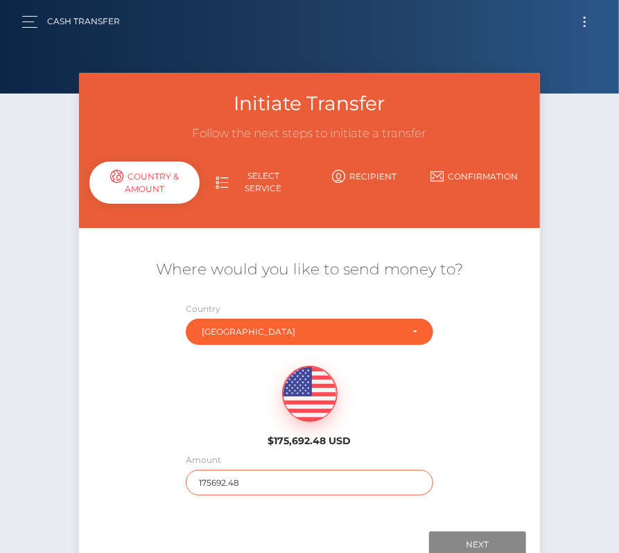
click at [223, 488] on input "175692.48" at bounding box center [309, 483] width 247 height 26
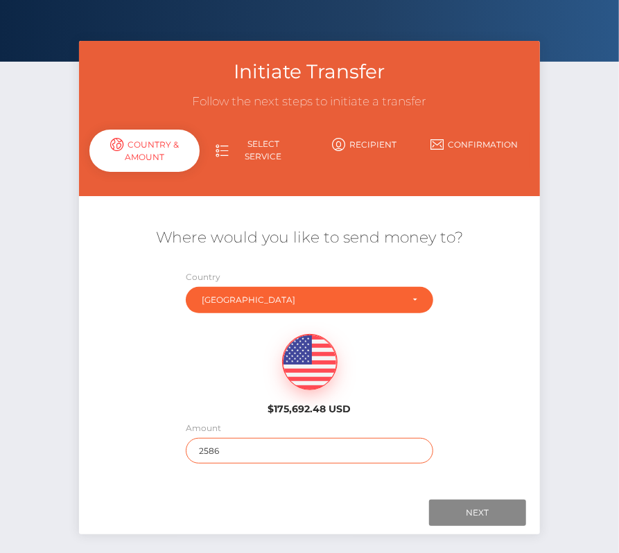
scroll to position [58, 0]
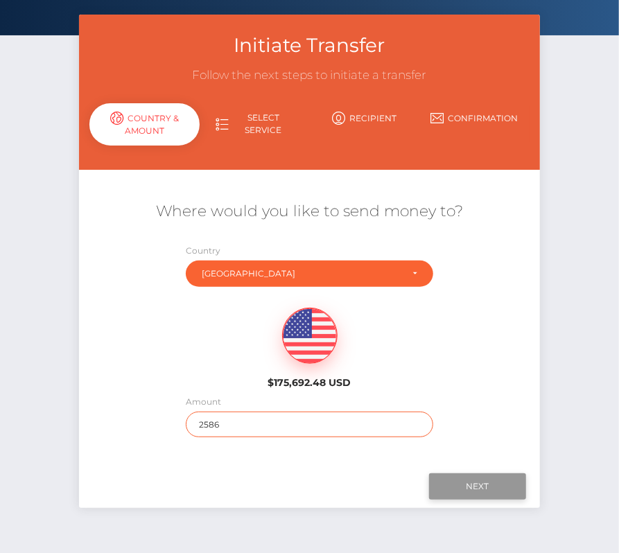
type input "2586"
click at [461, 484] on input "Next" at bounding box center [477, 486] width 97 height 26
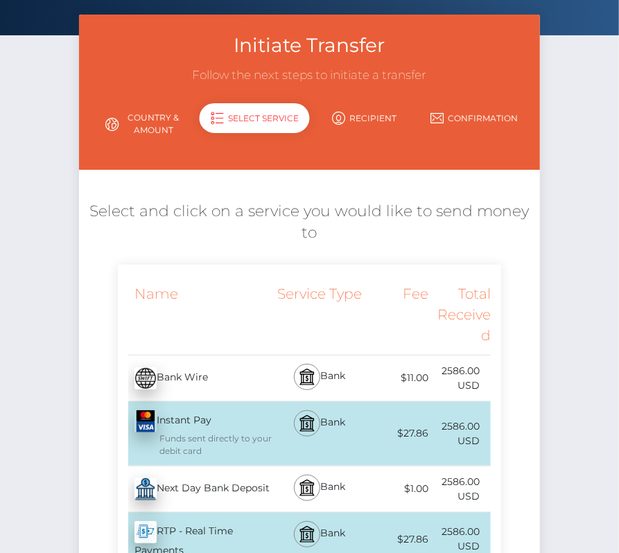
click at [204, 493] on div "Next Day Bank Deposit - USD" at bounding box center [195, 489] width 155 height 39
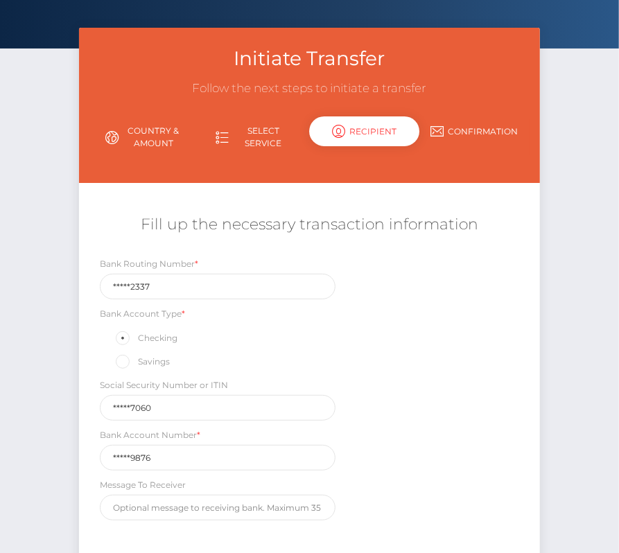
scroll to position [120, 0]
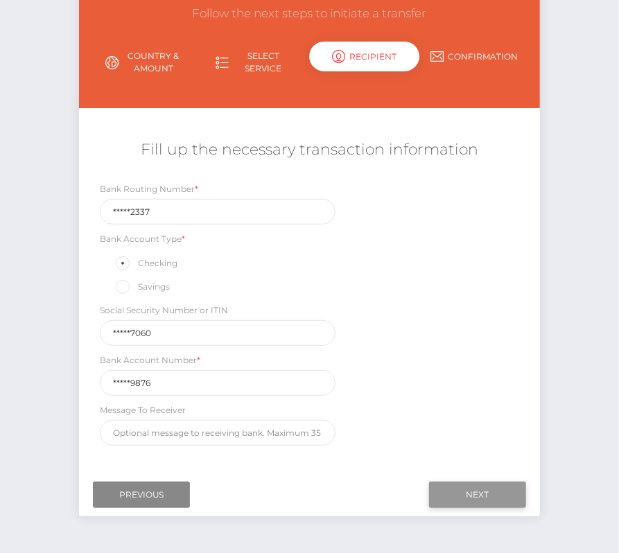
click at [481, 487] on input "Next" at bounding box center [477, 494] width 97 height 26
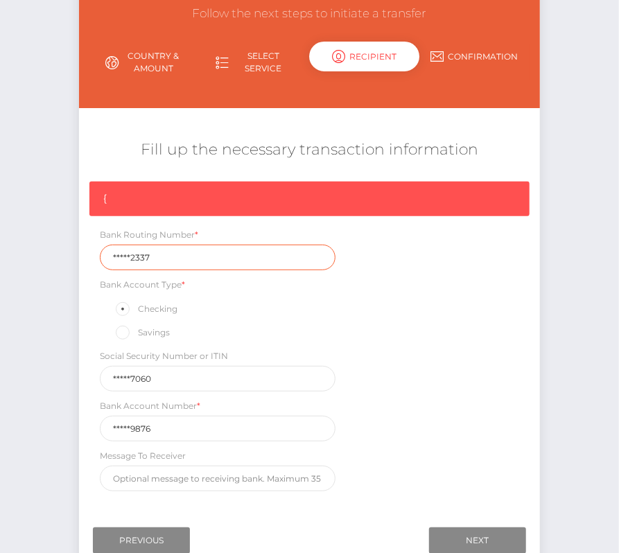
drag, startPoint x: 161, startPoint y: 253, endPoint x: 66, endPoint y: 253, distance: 94.9
click at [65, 253] on div "Initiate Transfer Follow the next steps to initiate a transfer Country & Amount…" at bounding box center [309, 275] width 619 height 644
paste input "02120"
type input "021202337"
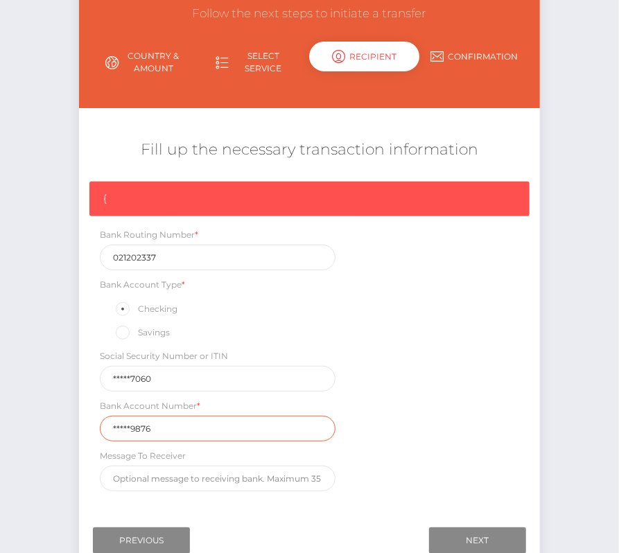
drag, startPoint x: 172, startPoint y: 428, endPoint x: 59, endPoint y: 429, distance: 113.6
click at [59, 429] on div "Initiate Transfer Follow the next steps to initiate a transfer Country & Amount…" at bounding box center [309, 275] width 619 height 644
paste input "37233"
type input "372339876"
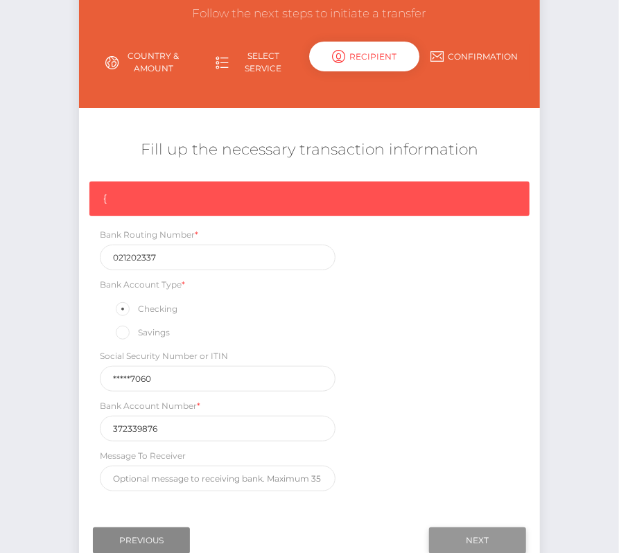
click at [460, 534] on input "Next" at bounding box center [477, 540] width 97 height 26
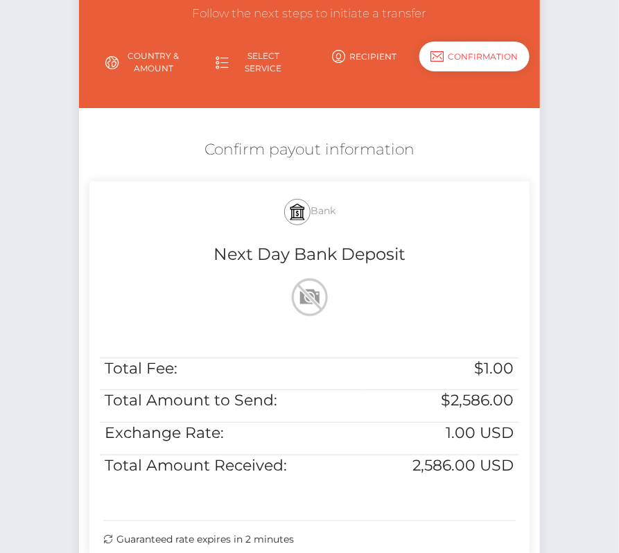
scroll to position [258, 0]
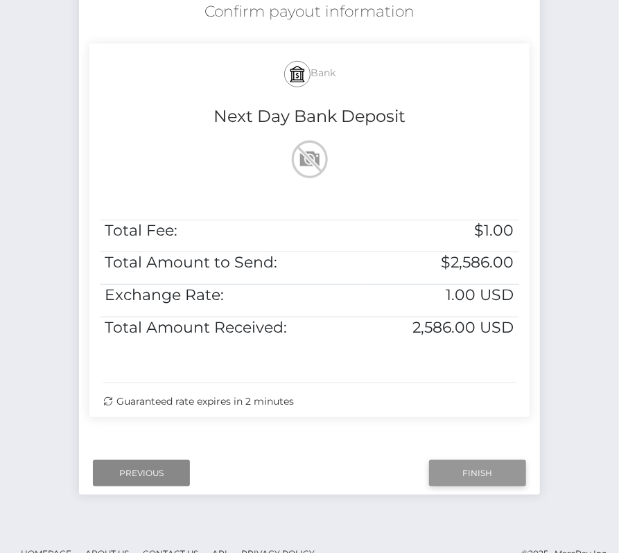
click at [459, 467] on input "Finish" at bounding box center [477, 473] width 97 height 26
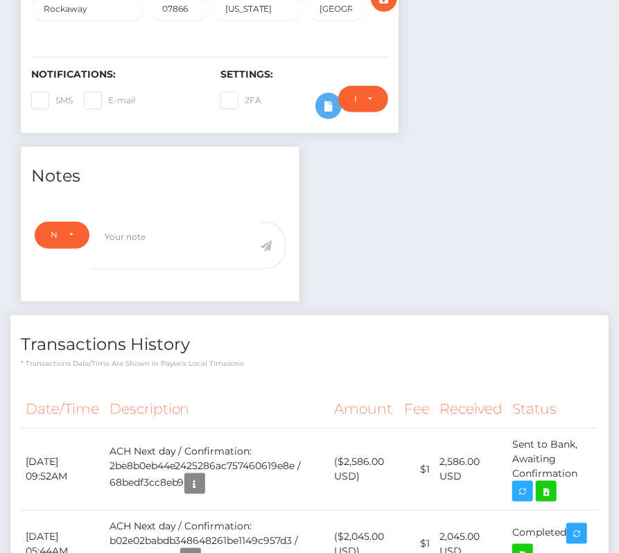
scroll to position [166, 178]
drag, startPoint x: 24, startPoint y: 456, endPoint x: 580, endPoint y: 465, distance: 557.0
click at [580, 465] on tr "September 8, 2025 09:52AM ACH Next day / Confirmation: 2be8b0eb44e2425286ac7574…" at bounding box center [309, 469] width 577 height 82
copy tr "September 8, 2025 09:52AM ACH Next day / Confirmation: 2be8b0eb44e2425286ac7574…"
click at [559, 484] on td "Sent to Bank, Awaiting Confirmation" at bounding box center [552, 469] width 91 height 82
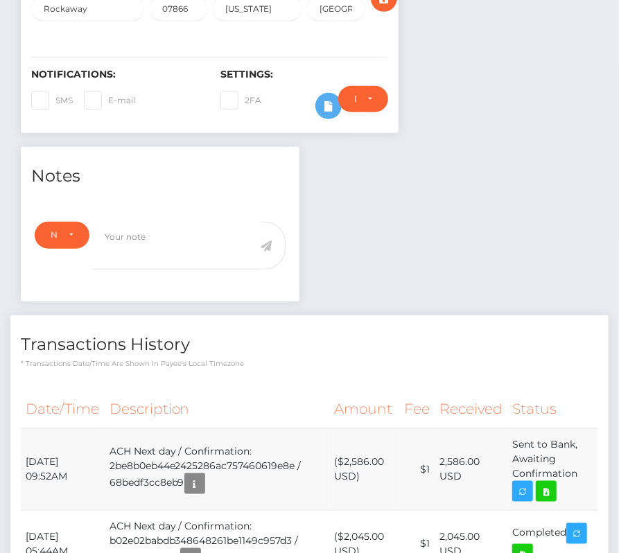
click at [559, 484] on td "Sent to Bank, Awaiting Confirmation" at bounding box center [552, 469] width 91 height 82
click at [548, 490] on icon at bounding box center [546, 491] width 17 height 17
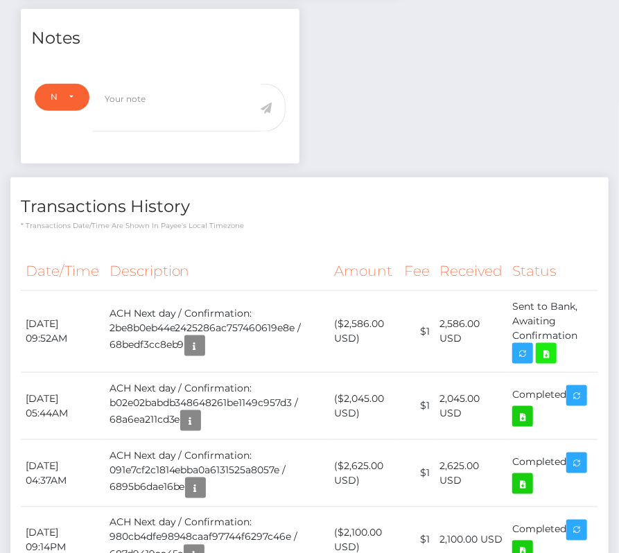
scroll to position [467, 0]
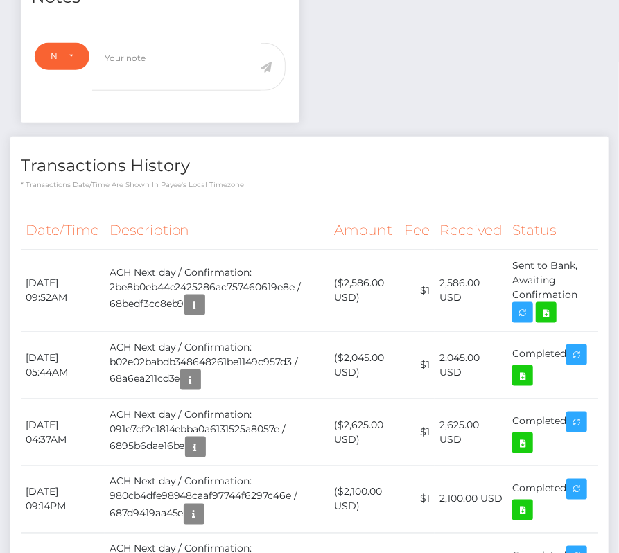
click at [109, 211] on th "Description" at bounding box center [217, 230] width 224 height 38
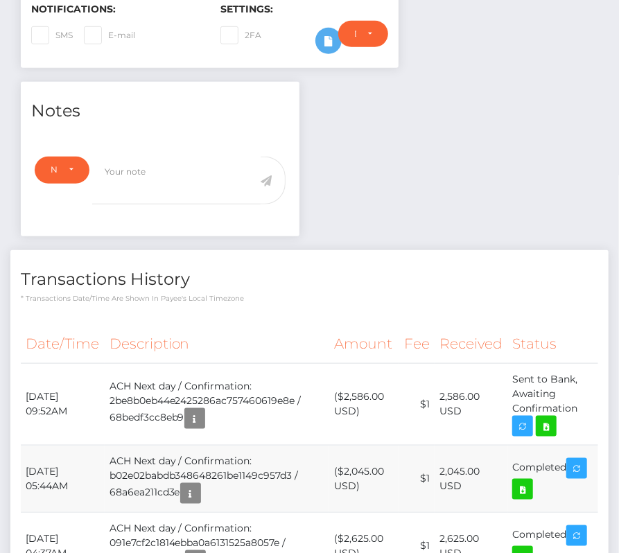
scroll to position [0, 0]
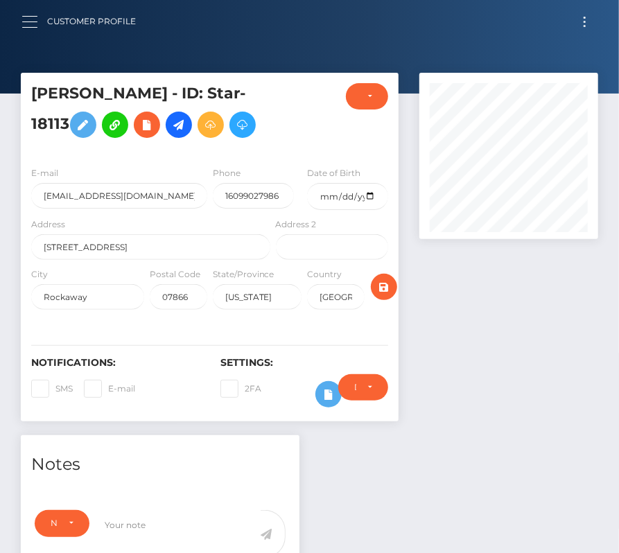
click at [27, 27] on span "button" at bounding box center [29, 27] width 15 height 1
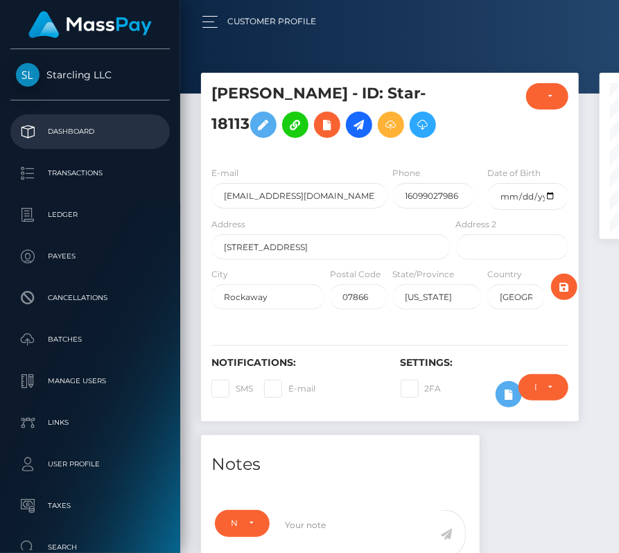
click at [53, 125] on p "Dashboard" at bounding box center [90, 131] width 148 height 21
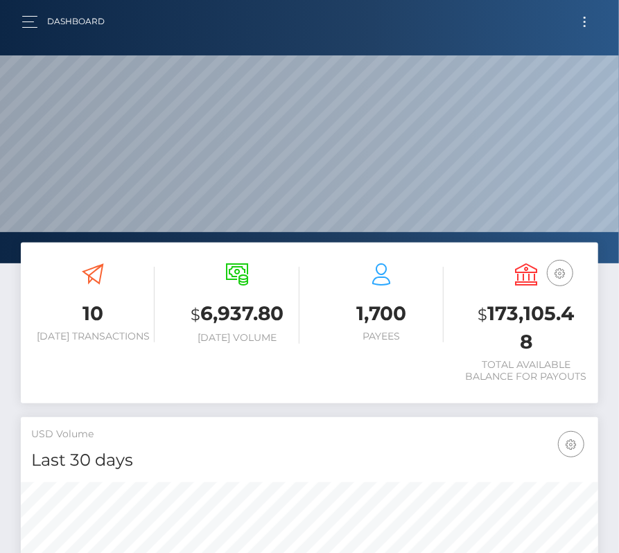
scroll to position [245, 278]
drag, startPoint x: 577, startPoint y: 18, endPoint x: 436, endPoint y: 21, distance: 141.4
click at [577, 18] on button "Toggle navigation" at bounding box center [584, 21] width 26 height 19
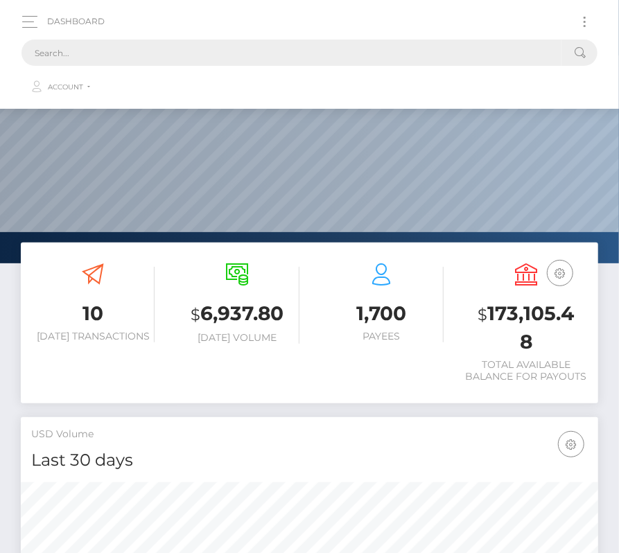
click at [313, 47] on input "text" at bounding box center [291, 52] width 540 height 26
paste input "1520189"
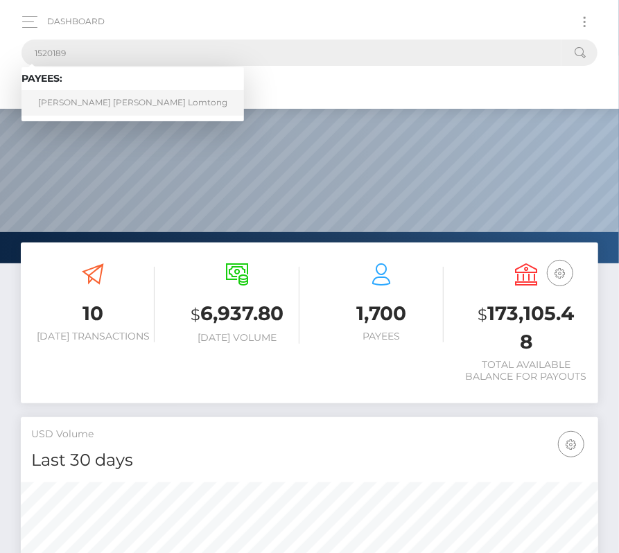
type input "1520189"
click at [80, 103] on link "Steven Kent Guelde Lomtong" at bounding box center [132, 103] width 222 height 26
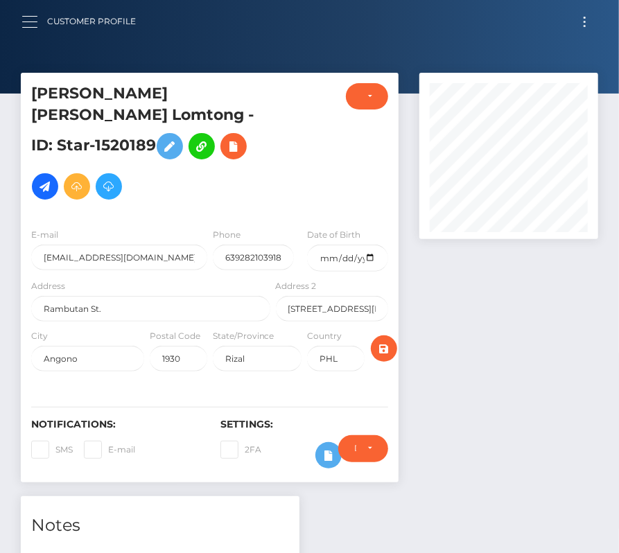
click at [35, 30] on div at bounding box center [34, 21] width 26 height 19
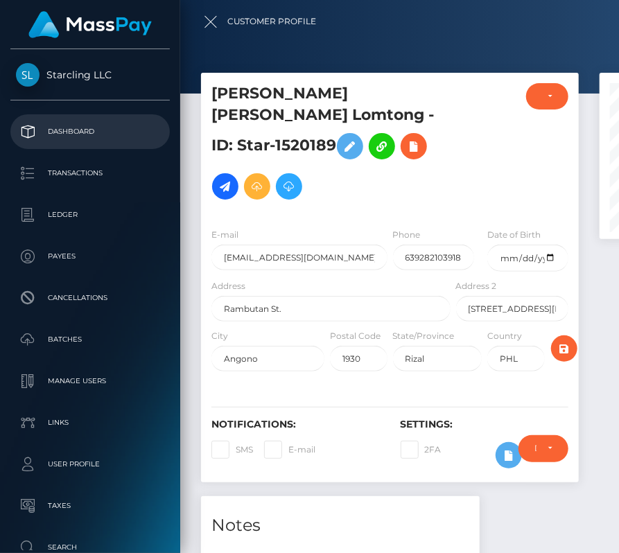
click at [55, 127] on p "Dashboard" at bounding box center [90, 131] width 148 height 21
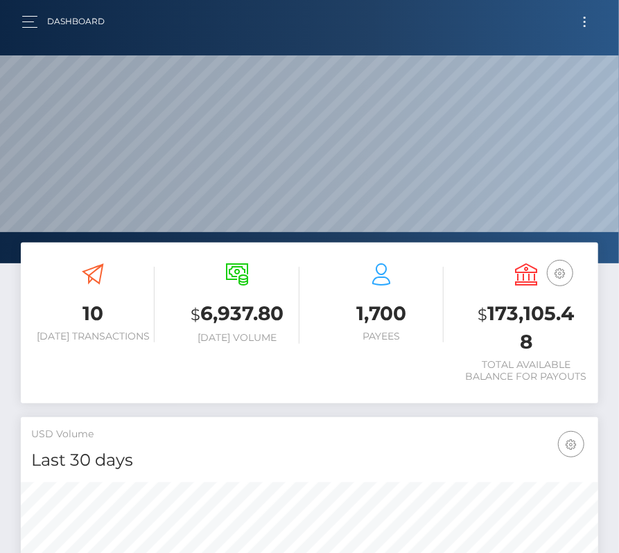
scroll to position [245, 278]
